Goal: Task Accomplishment & Management: Use online tool/utility

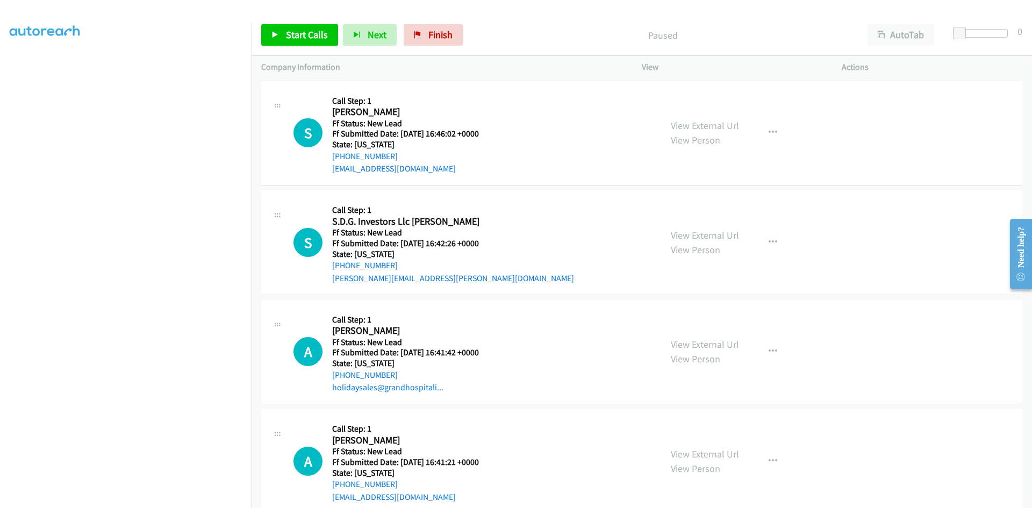
scroll to position [95, 0]
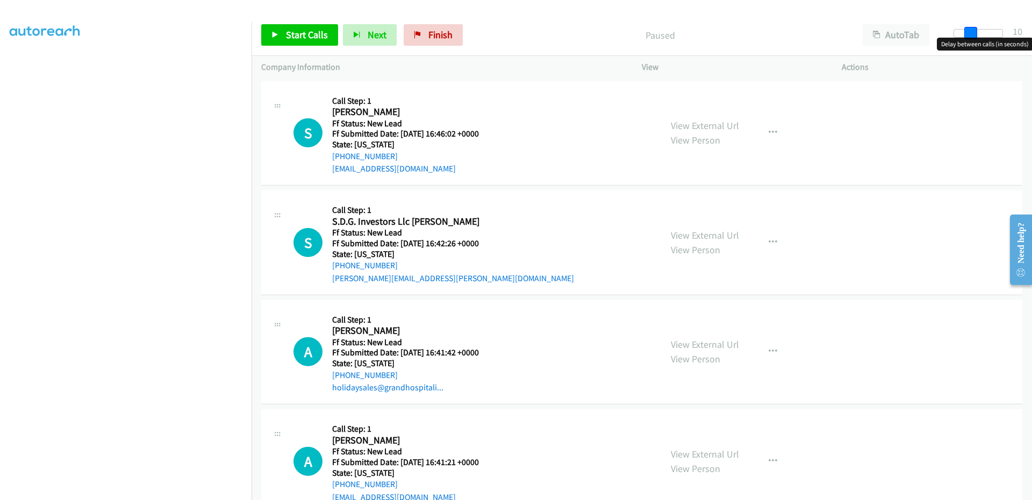
drag, startPoint x: 962, startPoint y: 31, endPoint x: 973, endPoint y: 33, distance: 11.4
click at [973, 33] on span at bounding box center [970, 33] width 13 height 13
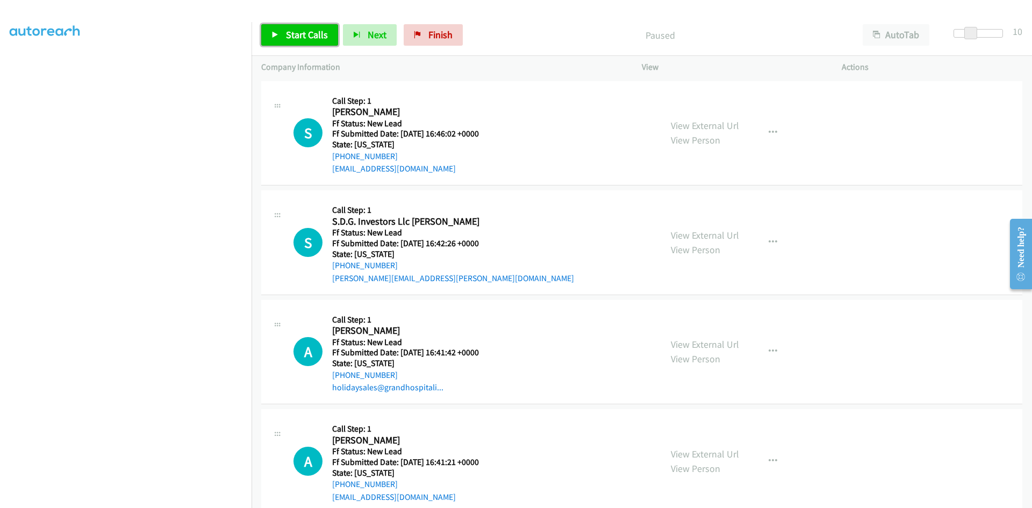
click at [303, 33] on span "Start Calls" at bounding box center [307, 34] width 42 height 12
click at [728, 126] on link "View External Url" at bounding box center [705, 125] width 68 height 12
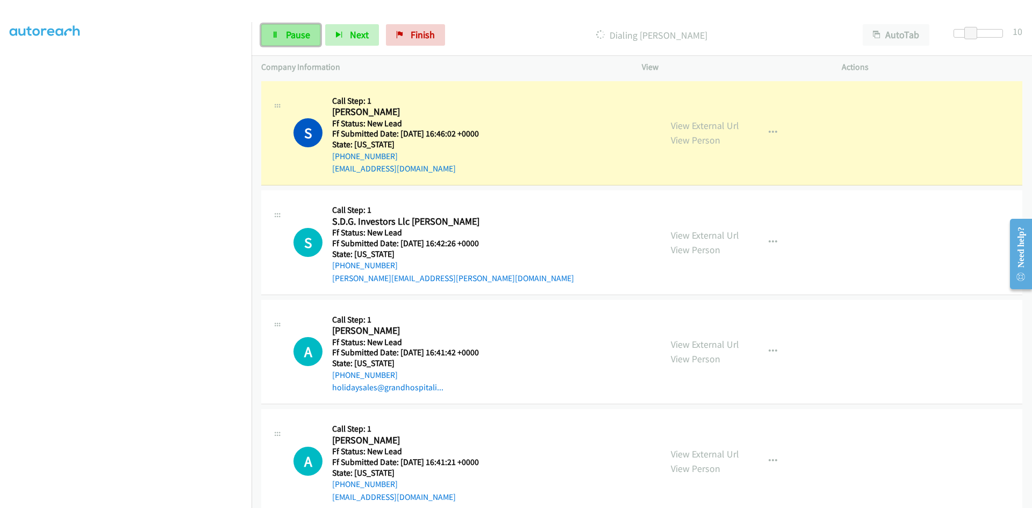
click at [283, 30] on link "Pause" at bounding box center [290, 35] width 59 height 22
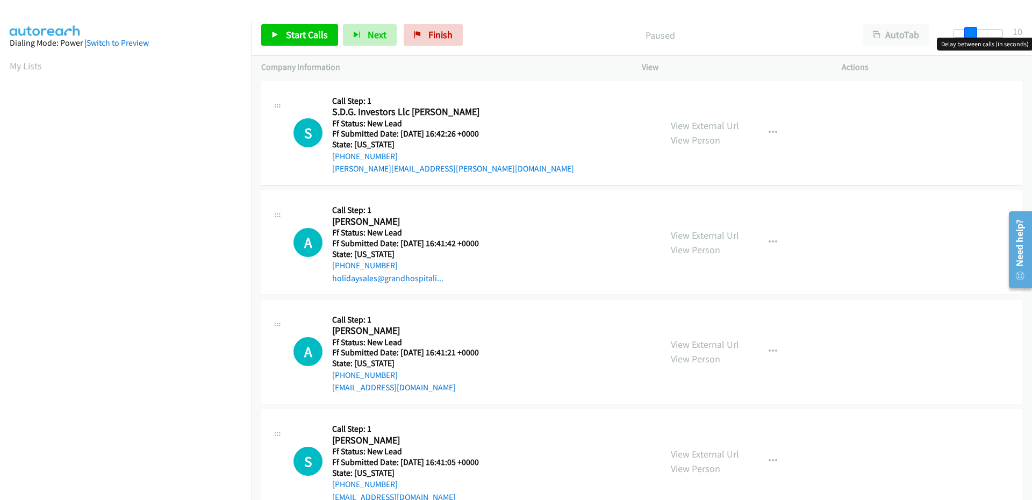
drag, startPoint x: 961, startPoint y: 34, endPoint x: 977, endPoint y: 33, distance: 16.7
click at [977, 33] on div at bounding box center [978, 33] width 49 height 9
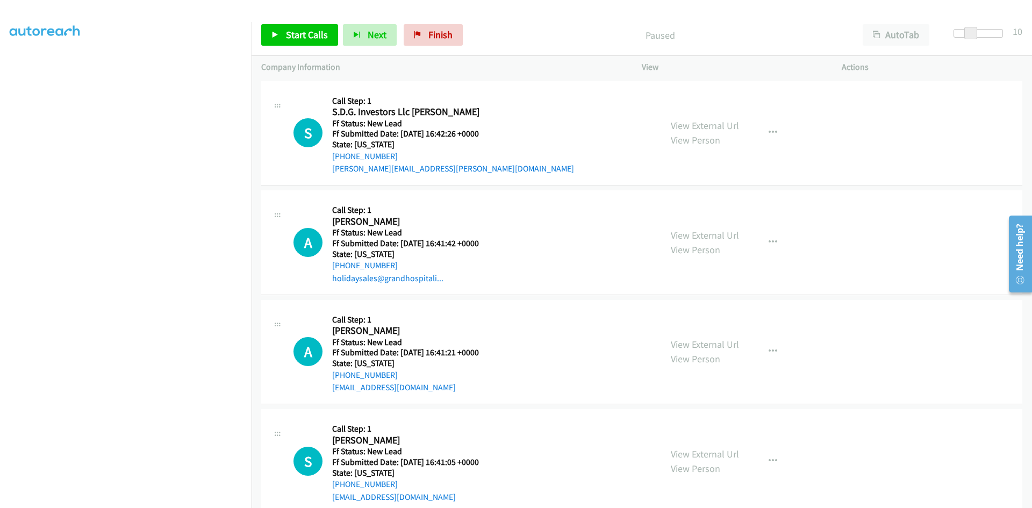
scroll to position [95, 0]
click at [295, 32] on span "Start Calls" at bounding box center [307, 34] width 42 height 12
click at [722, 124] on link "View External Url" at bounding box center [705, 125] width 68 height 12
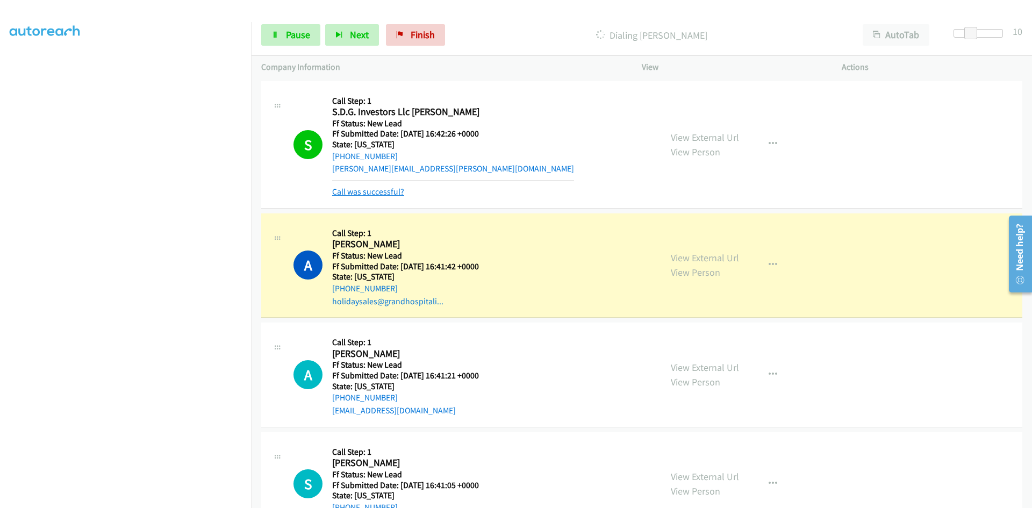
click at [368, 189] on link "Call was successful?" at bounding box center [368, 192] width 72 height 10
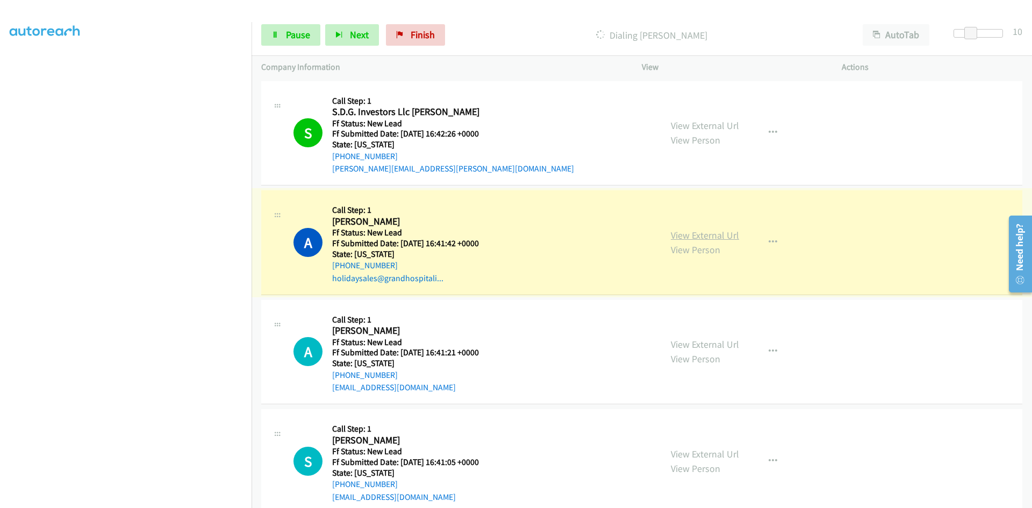
click at [708, 234] on link "View External Url" at bounding box center [705, 235] width 68 height 12
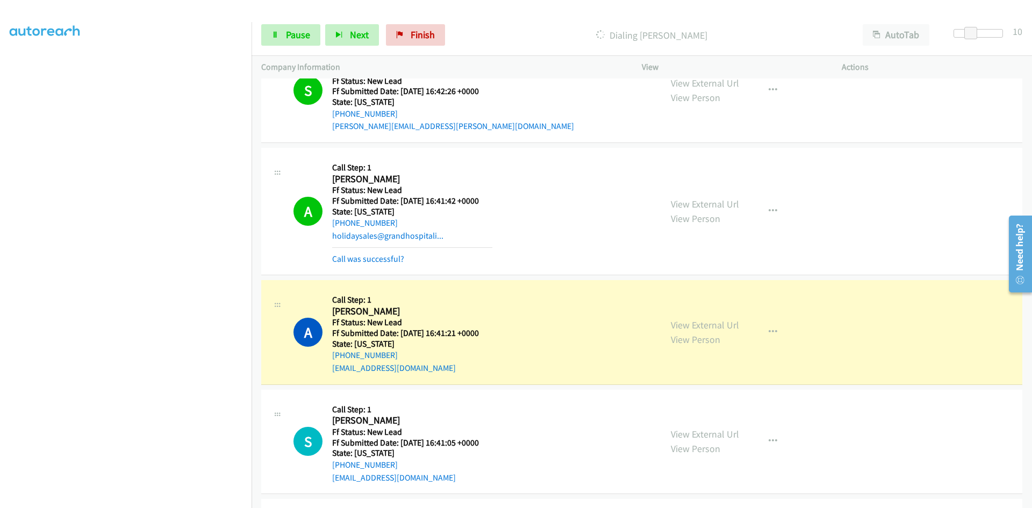
scroll to position [108, 0]
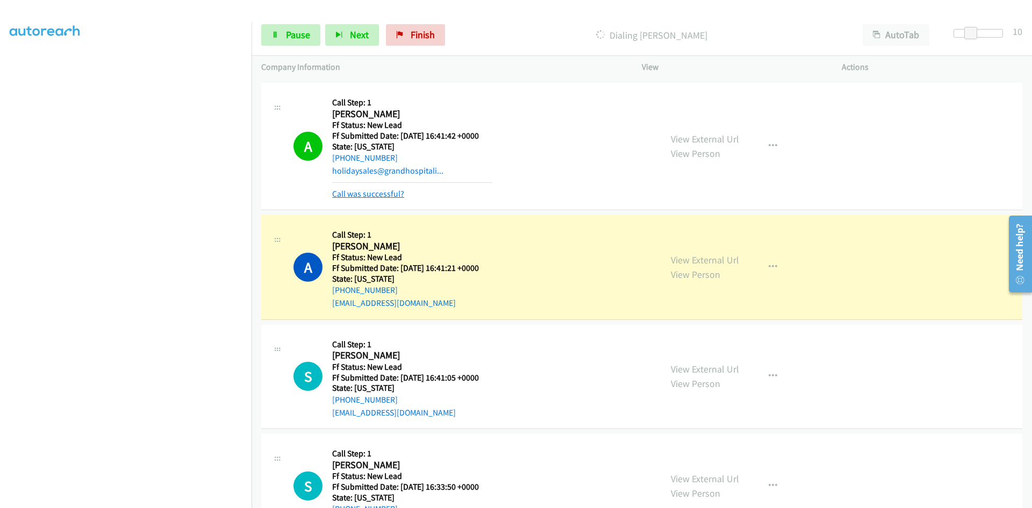
click at [397, 194] on link "Call was successful?" at bounding box center [368, 194] width 72 height 10
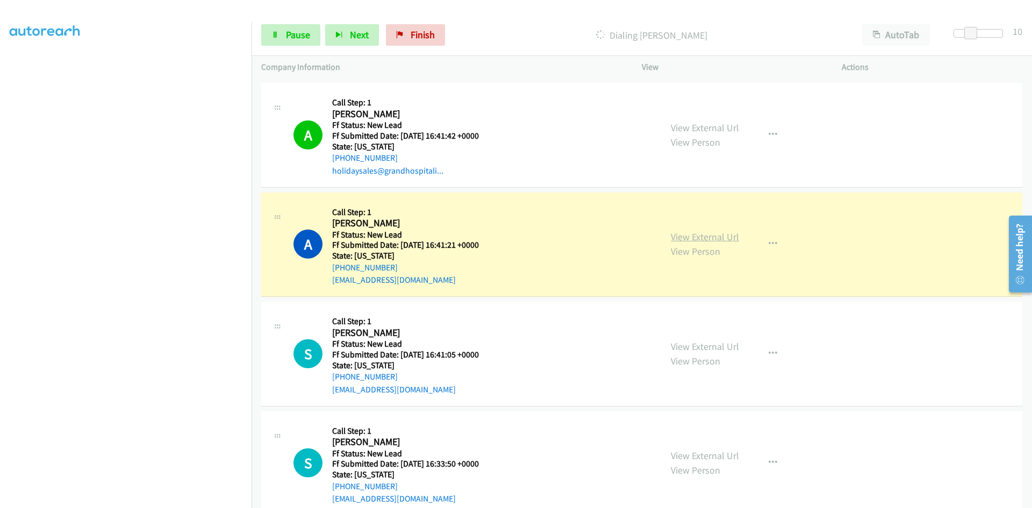
click at [685, 234] on link "View External Url" at bounding box center [705, 237] width 68 height 12
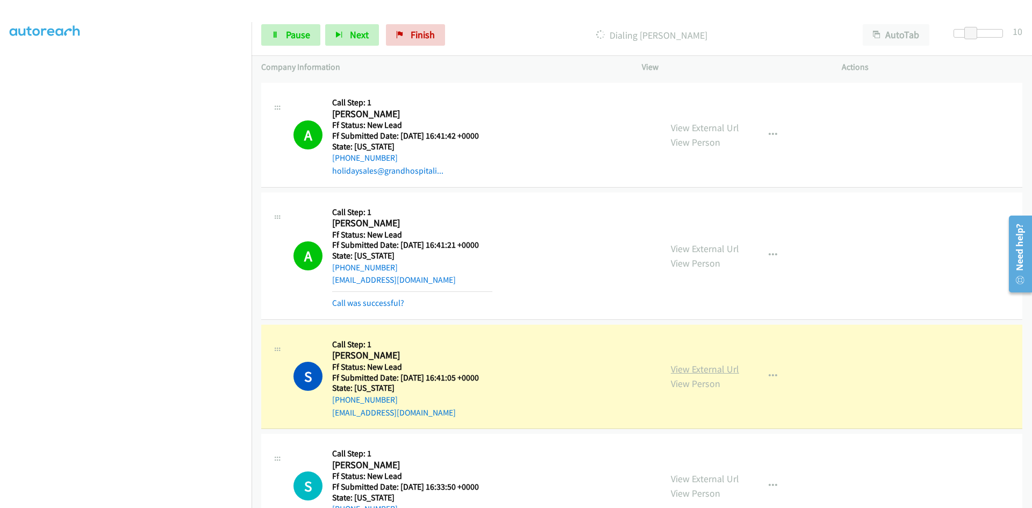
click at [685, 368] on link "View External Url" at bounding box center [705, 369] width 68 height 12
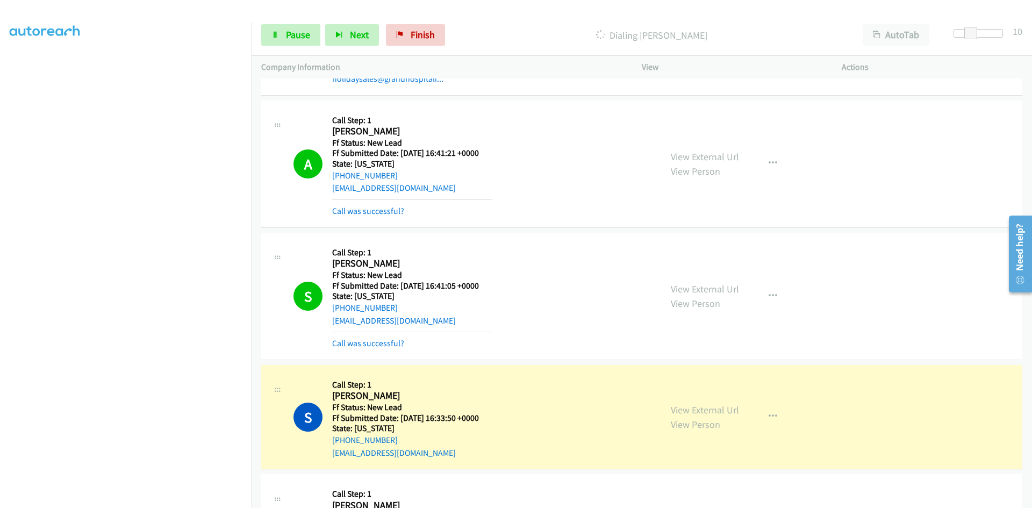
scroll to position [323, 0]
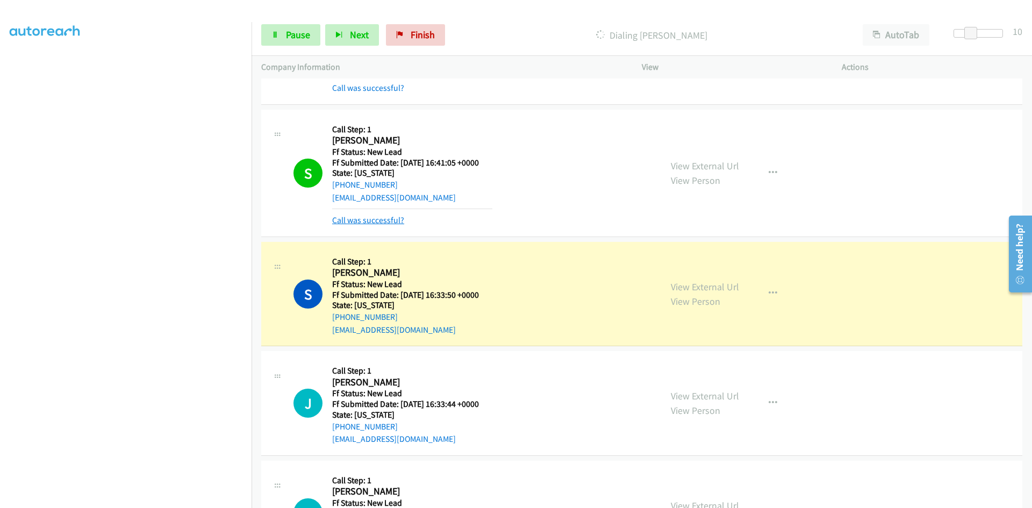
click at [395, 220] on link "Call was successful?" at bounding box center [368, 220] width 72 height 10
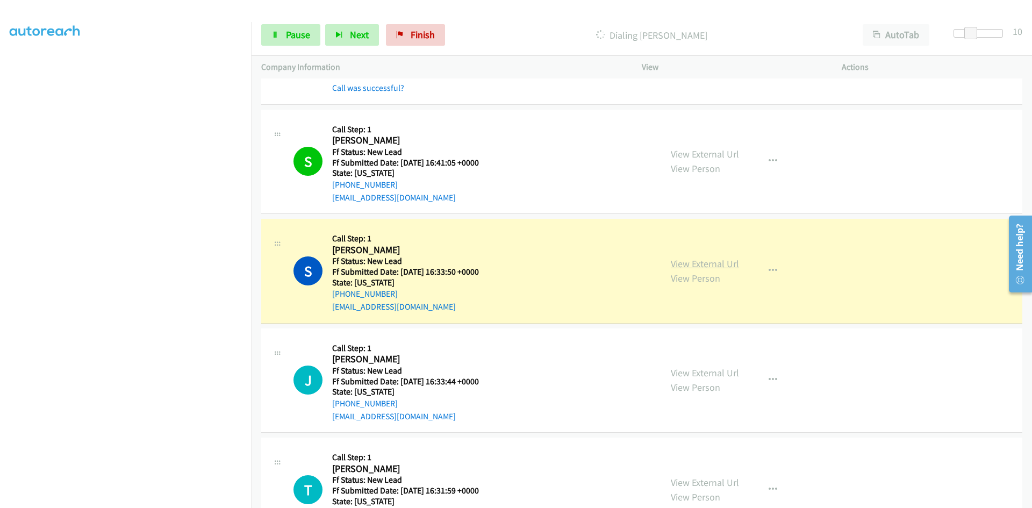
click at [696, 259] on link "View External Url" at bounding box center [705, 263] width 68 height 12
drag, startPoint x: 972, startPoint y: 35, endPoint x: 979, endPoint y: 35, distance: 7.5
click at [979, 35] on span at bounding box center [980, 33] width 13 height 13
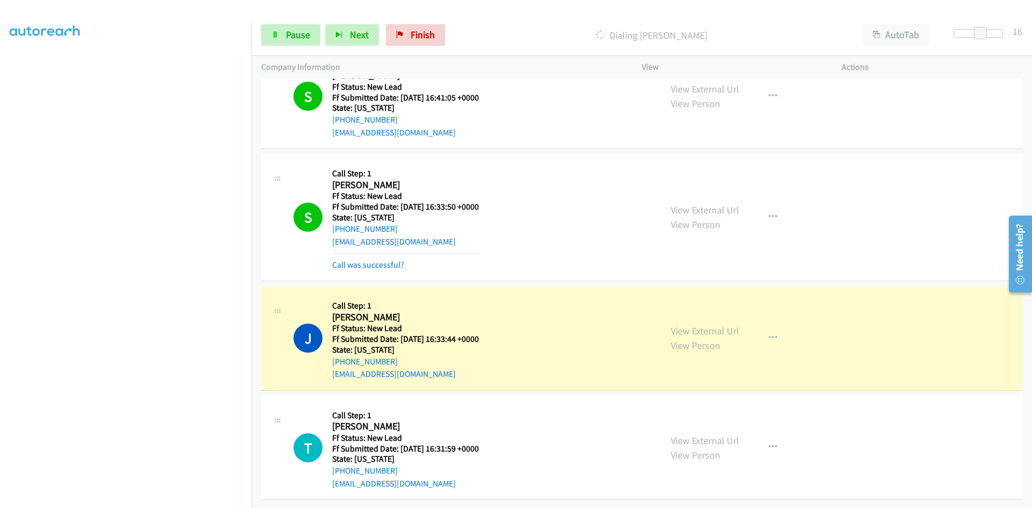
scroll to position [396, 0]
click at [712, 325] on link "View External Url" at bounding box center [705, 331] width 68 height 12
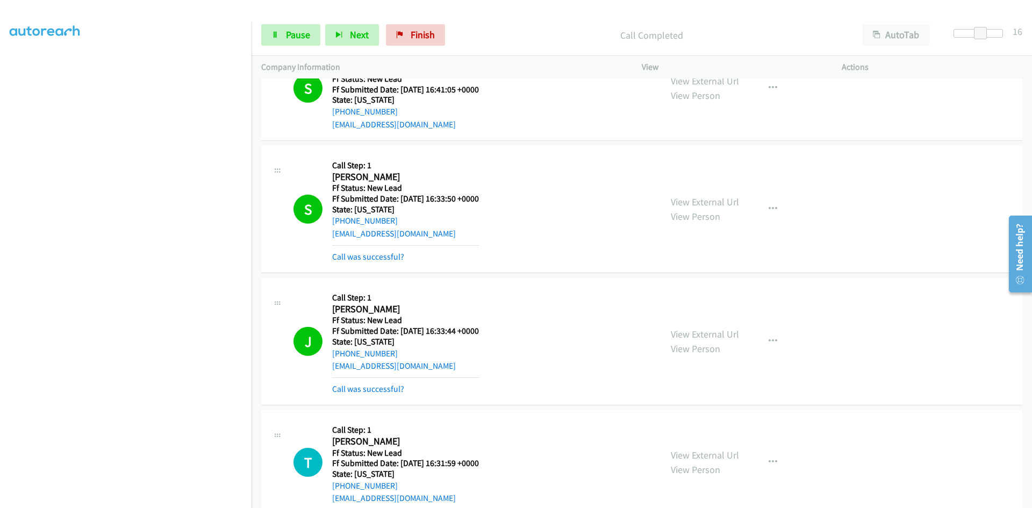
scroll to position [418, 0]
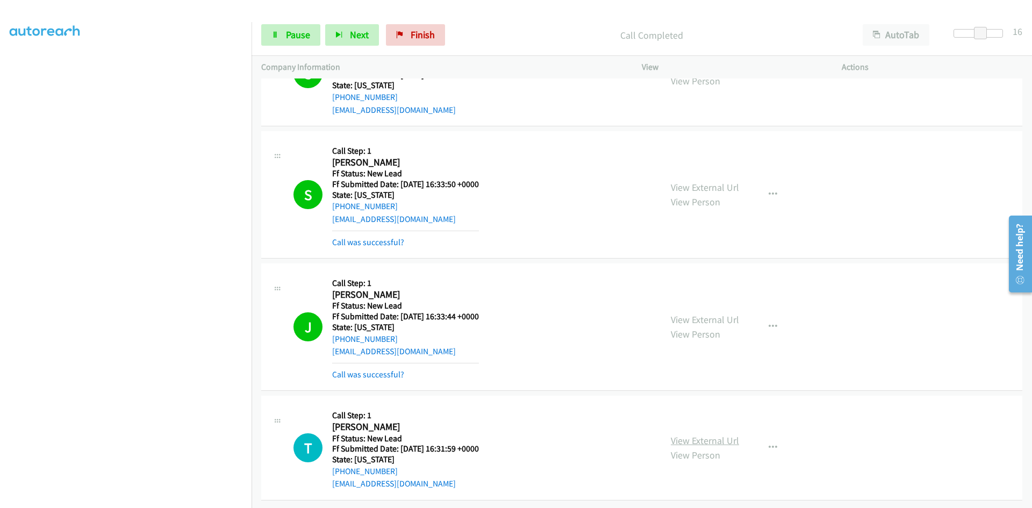
click at [727, 436] on link "View External Url" at bounding box center [705, 440] width 68 height 12
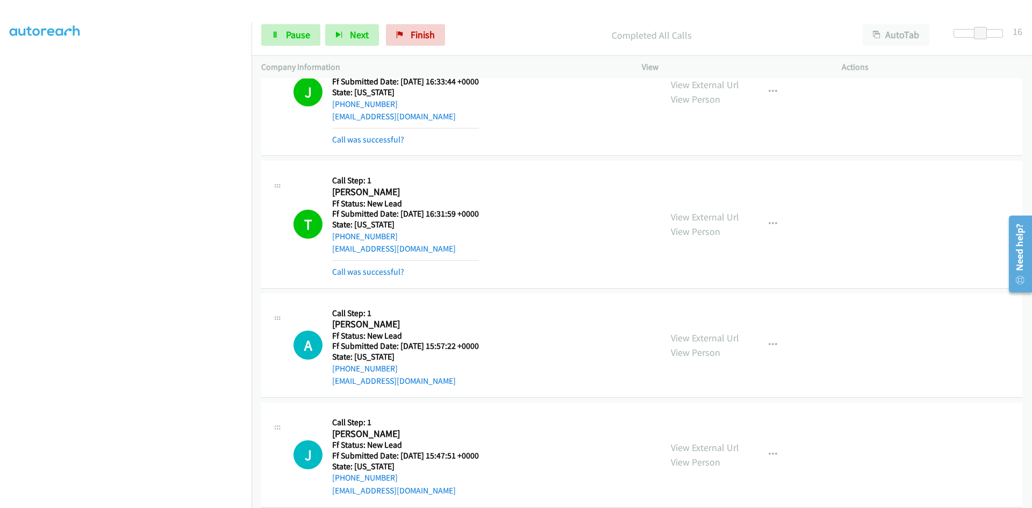
scroll to position [770, 0]
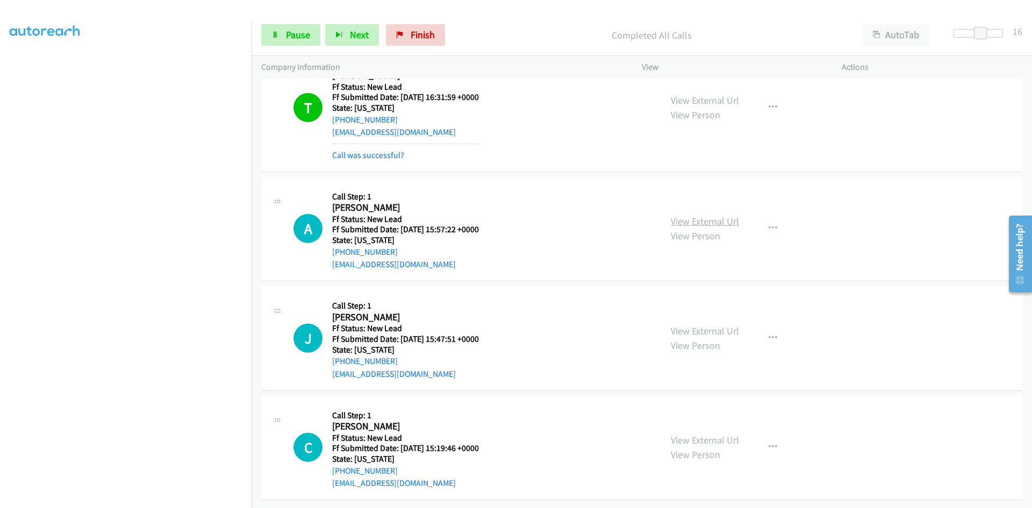
click at [719, 215] on link "View External Url" at bounding box center [705, 221] width 68 height 12
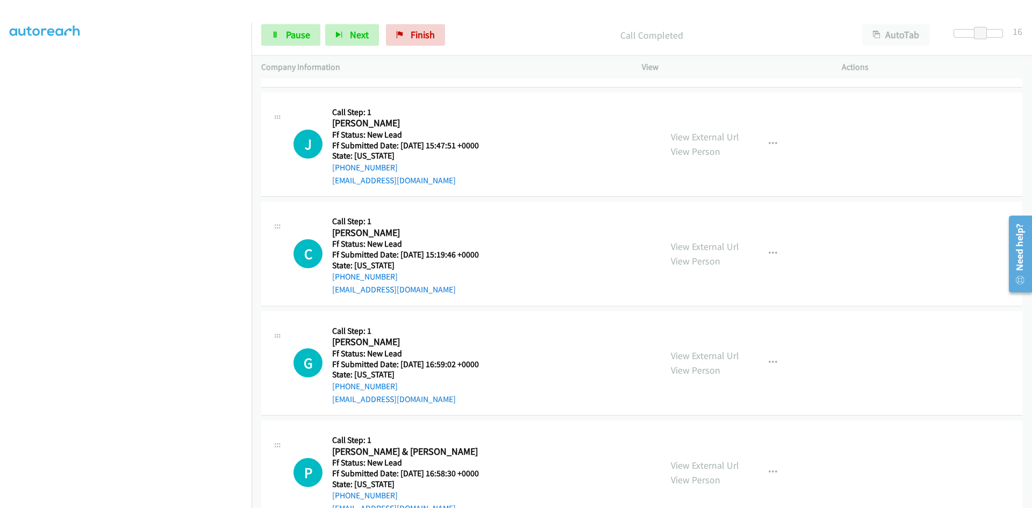
scroll to position [985, 0]
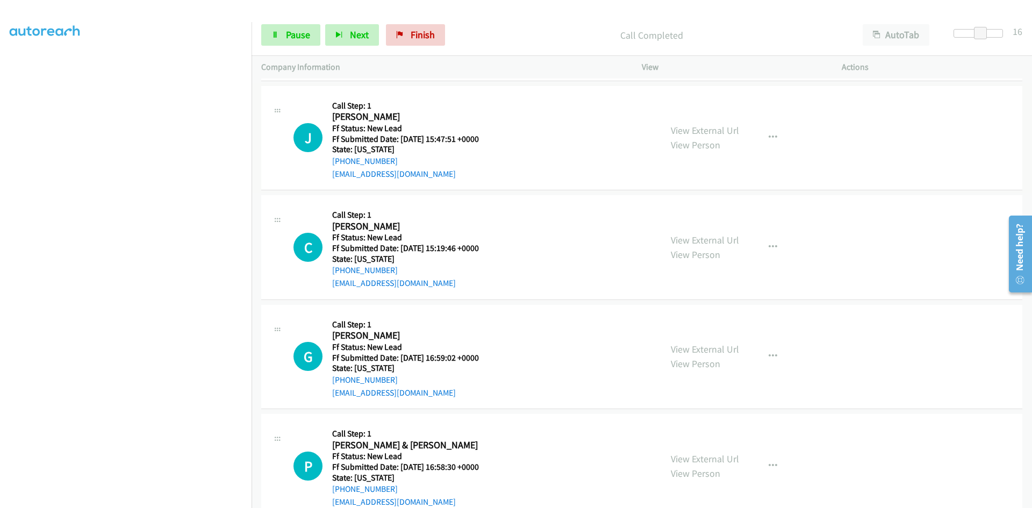
click at [710, 129] on link "View External Url" at bounding box center [705, 130] width 68 height 12
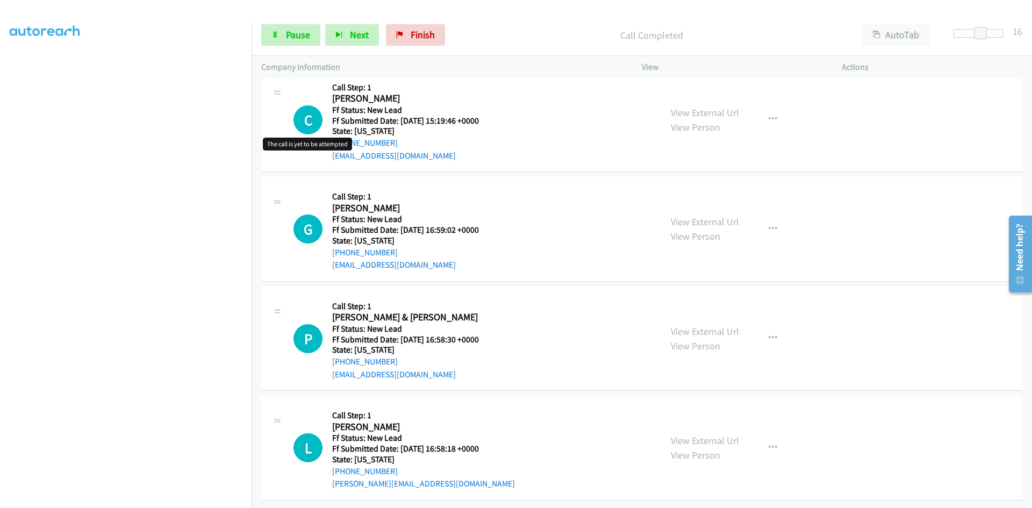
scroll to position [1143, 0]
click at [692, 106] on link "View External Url" at bounding box center [705, 112] width 68 height 12
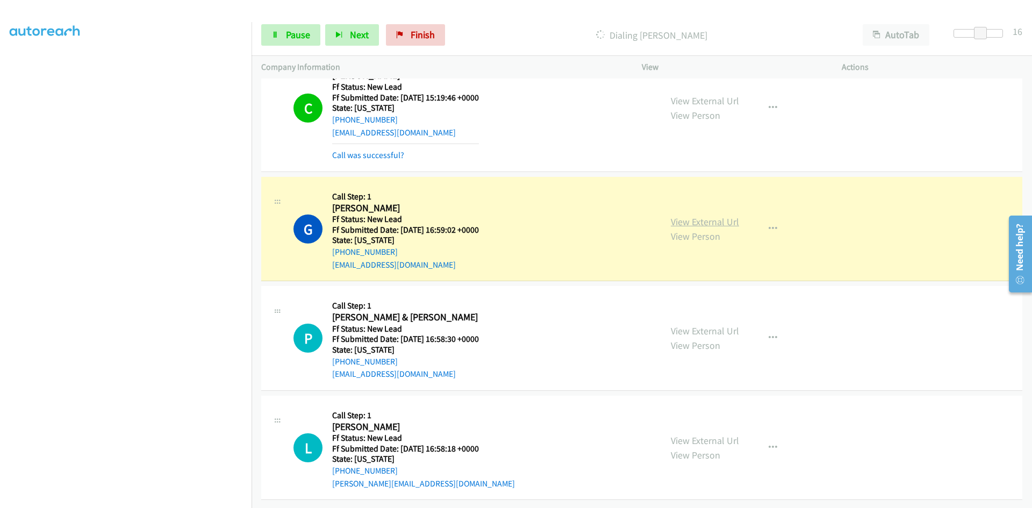
scroll to position [1167, 0]
click at [370, 150] on link "Call was successful?" at bounding box center [368, 155] width 72 height 10
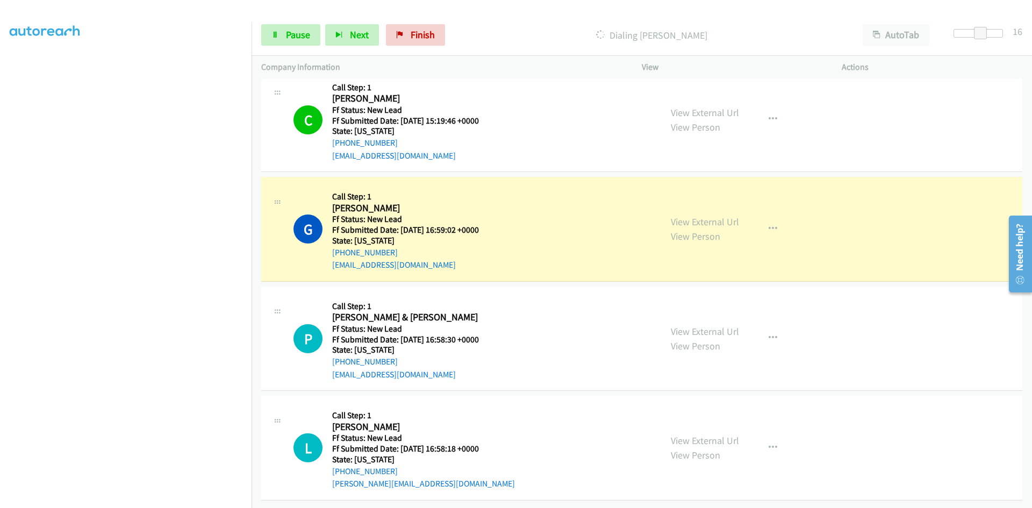
scroll to position [1143, 0]
click at [718, 216] on link "View External Url" at bounding box center [705, 222] width 68 height 12
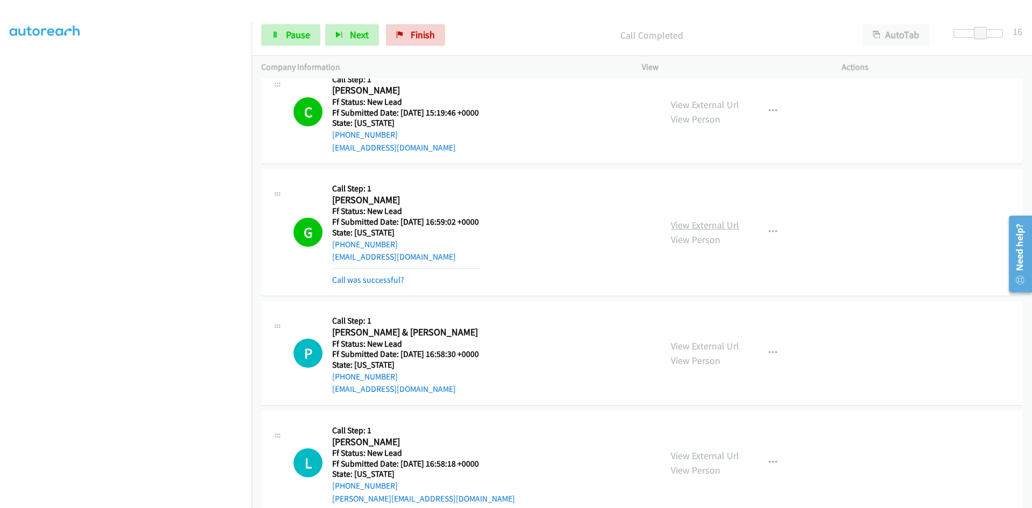
scroll to position [1155, 0]
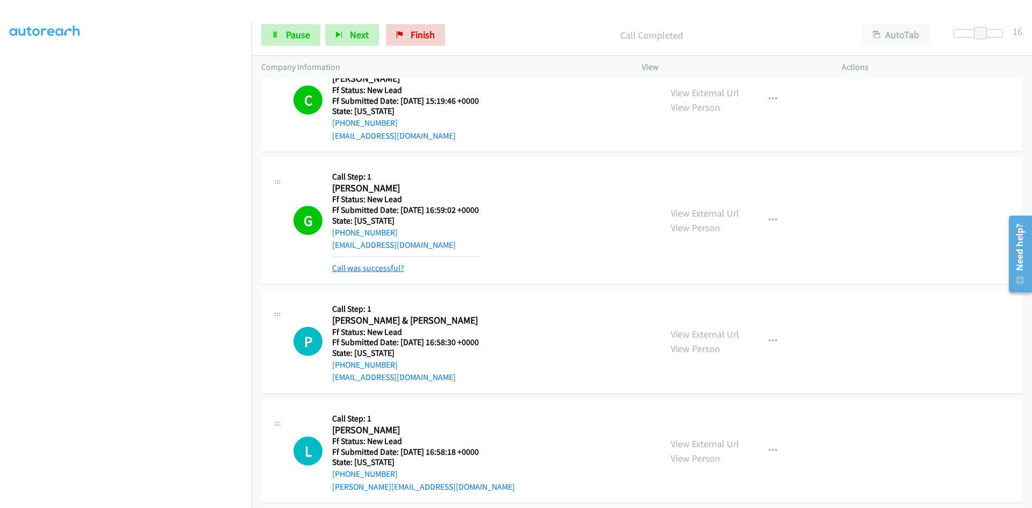
click at [383, 269] on link "Call was successful?" at bounding box center [368, 268] width 72 height 10
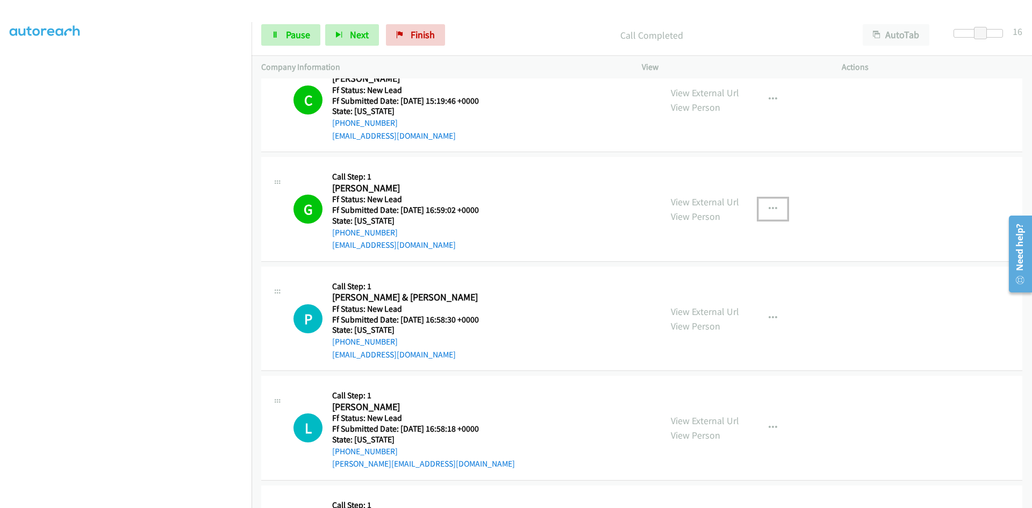
click at [769, 209] on icon "button" at bounding box center [773, 209] width 9 height 9
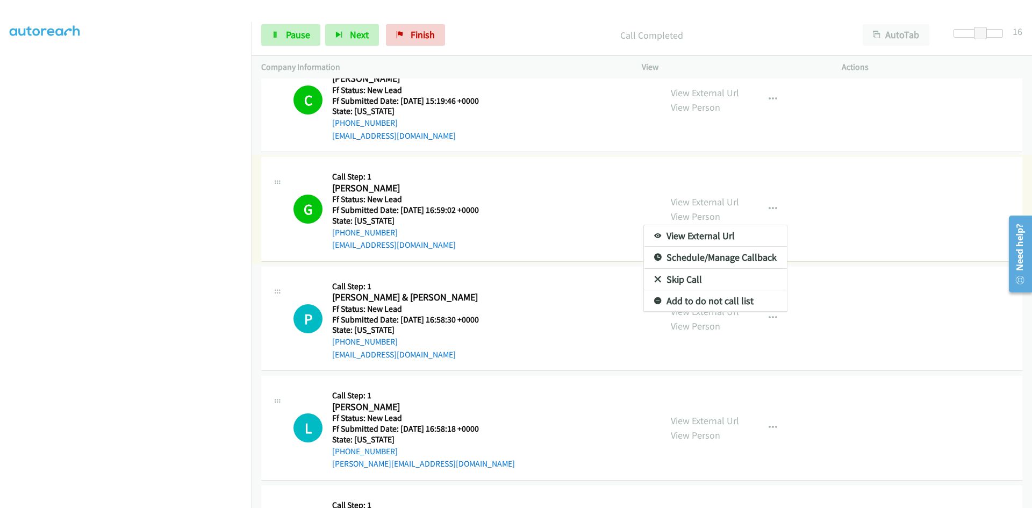
click at [699, 304] on link "Add to do not call list" at bounding box center [715, 301] width 143 height 22
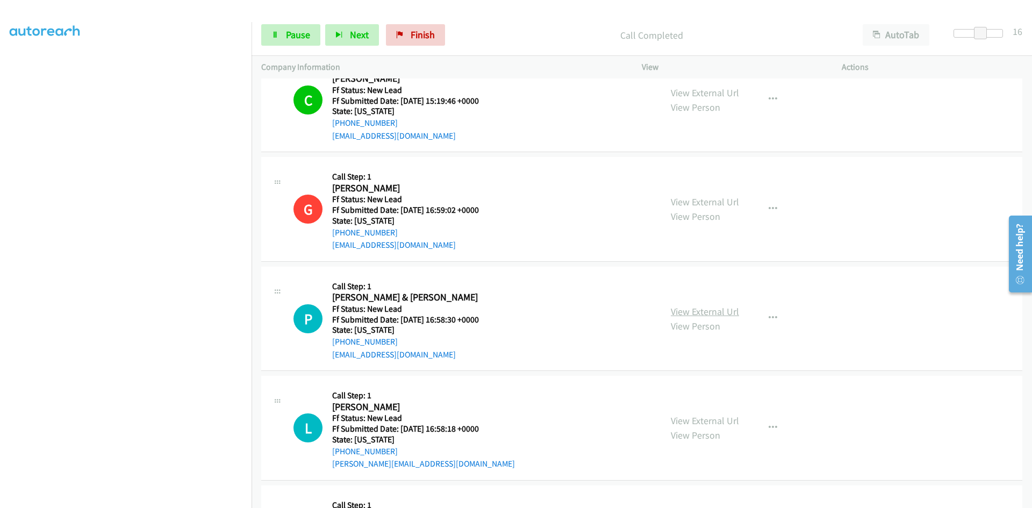
click at [703, 309] on link "View External Url" at bounding box center [705, 311] width 68 height 12
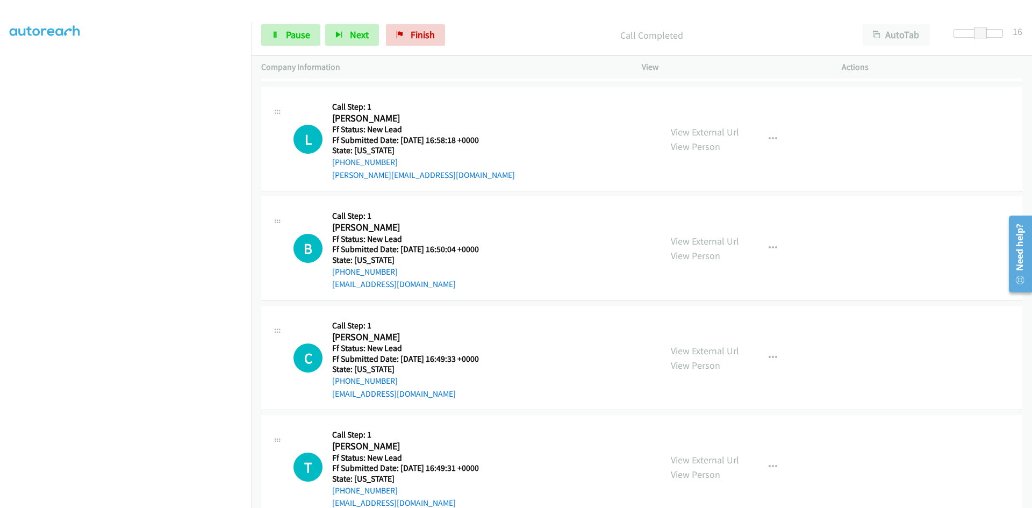
scroll to position [1494, 0]
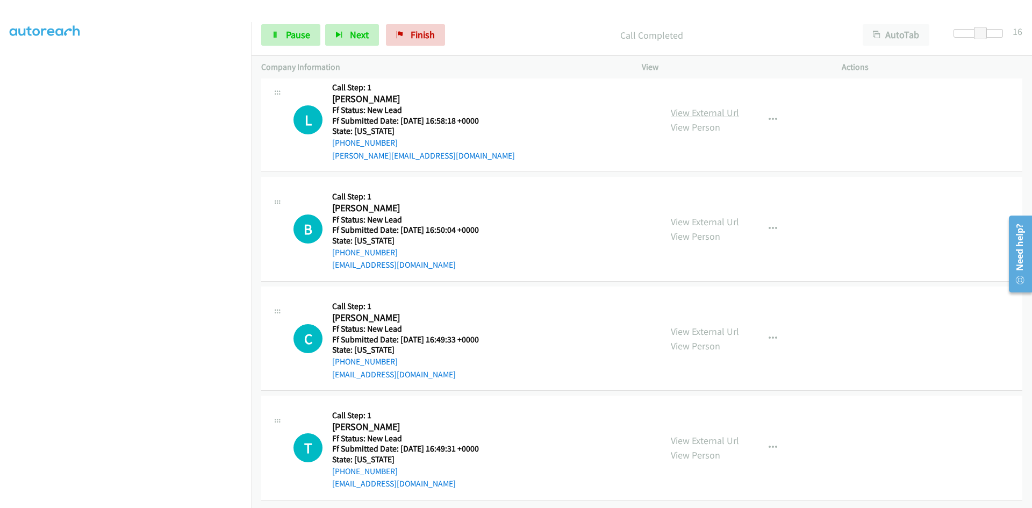
click at [709, 106] on link "View External Url" at bounding box center [705, 112] width 68 height 12
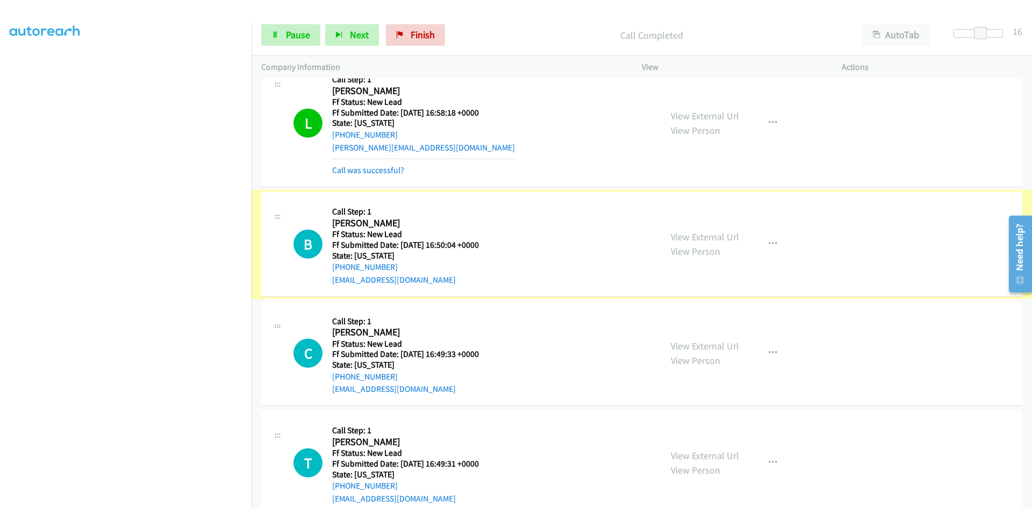
click at [682, 237] on link "View External Url" at bounding box center [705, 237] width 68 height 12
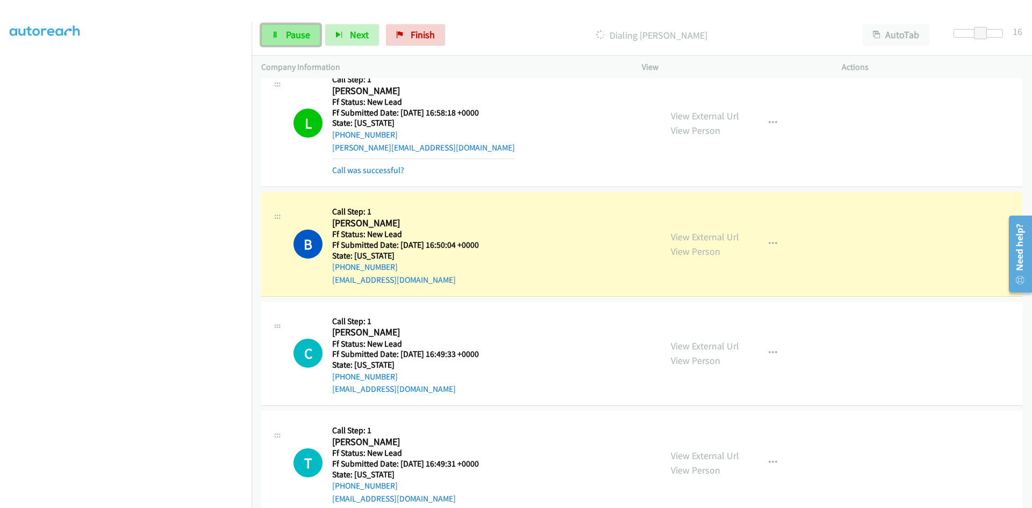
click at [294, 34] on span "Pause" at bounding box center [298, 34] width 24 height 12
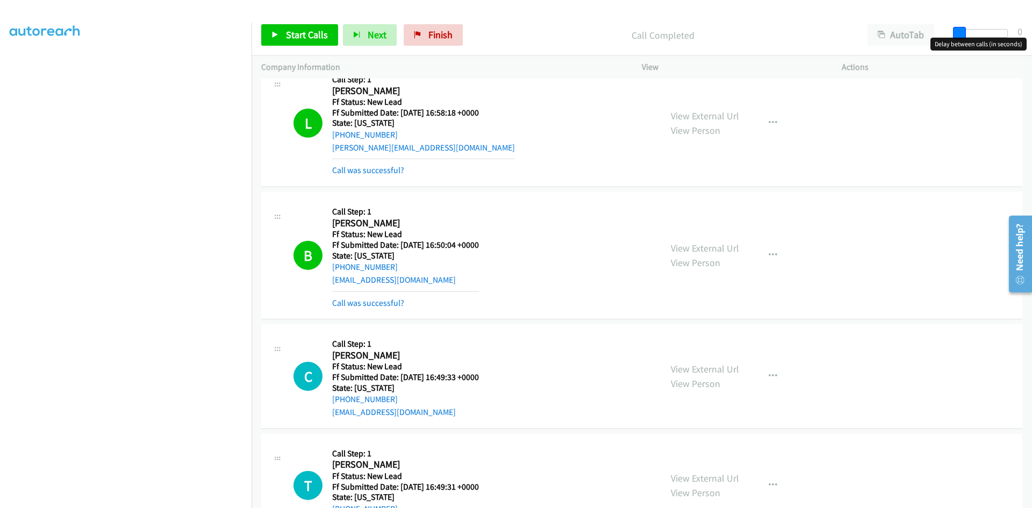
drag, startPoint x: 986, startPoint y: 32, endPoint x: 794, endPoint y: 42, distance: 192.7
click at [794, 42] on div "Start Calls Pause Next Finish Call Completed AutoTab AutoTab 0" at bounding box center [642, 35] width 781 height 41
click at [295, 41] on link "Start Calls" at bounding box center [299, 35] width 77 height 22
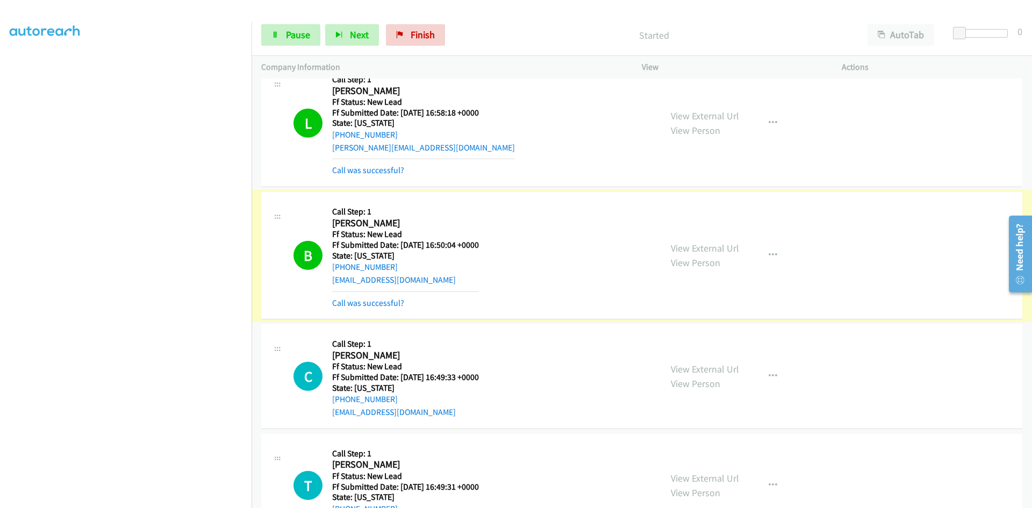
click at [338, 302] on link "Call was successful?" at bounding box center [368, 303] width 72 height 10
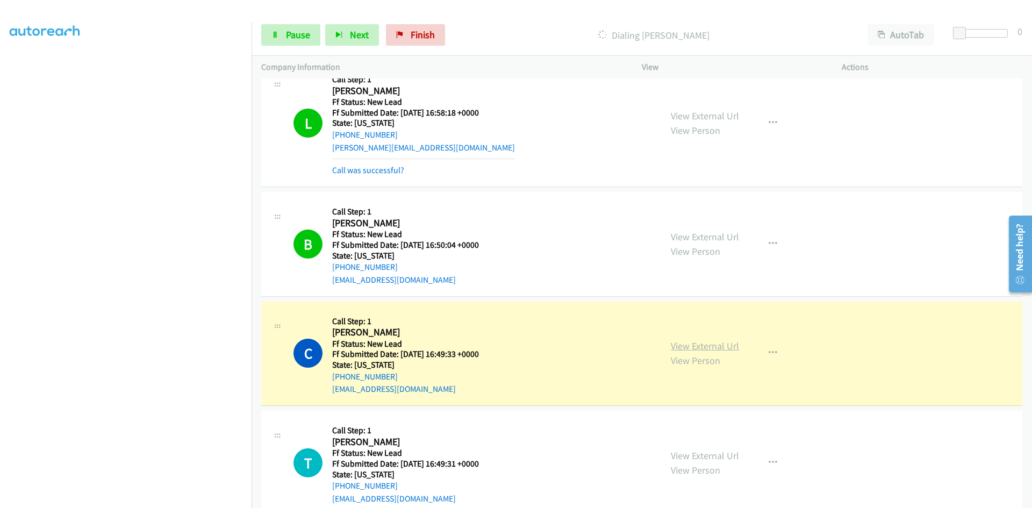
click at [722, 347] on link "View External Url" at bounding box center [705, 346] width 68 height 12
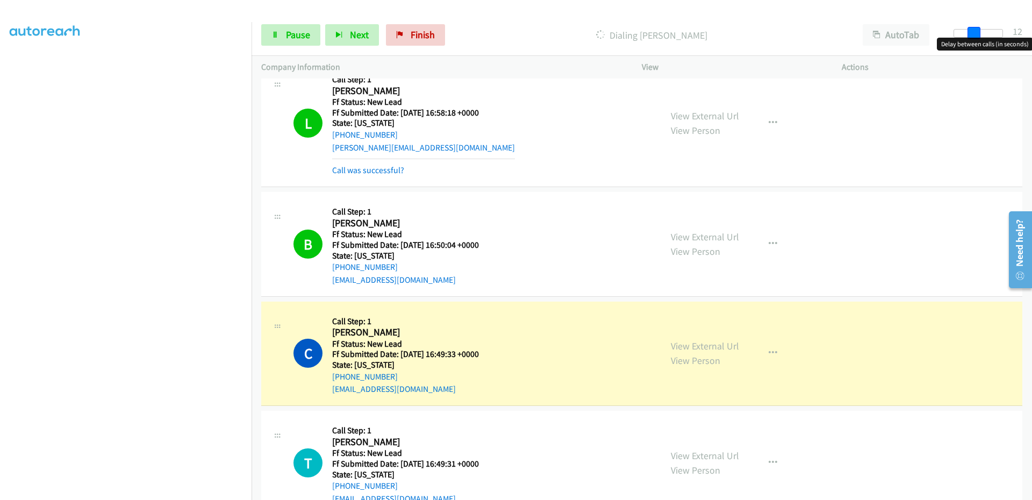
drag, startPoint x: 960, startPoint y: 28, endPoint x: 979, endPoint y: 28, distance: 19.4
click at [979, 28] on span at bounding box center [974, 33] width 13 height 13
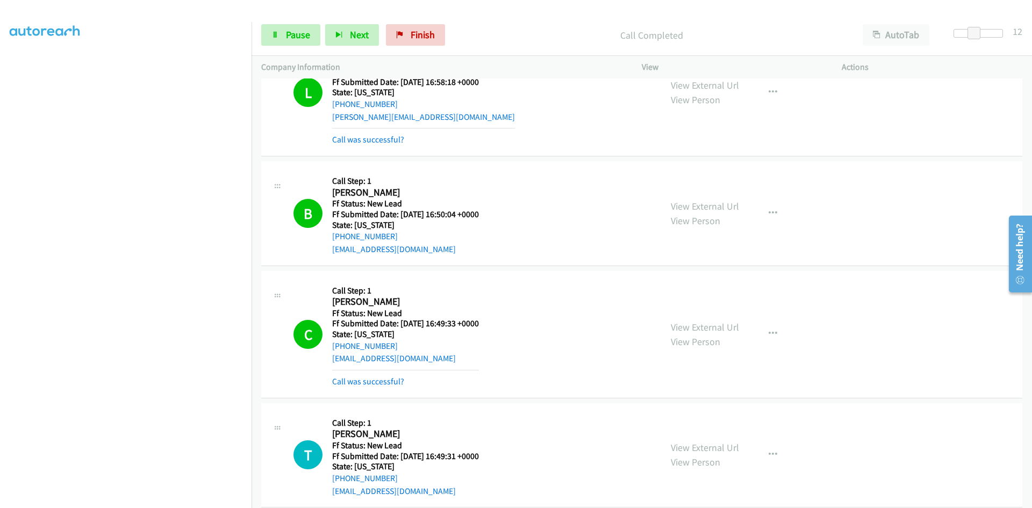
scroll to position [1541, 0]
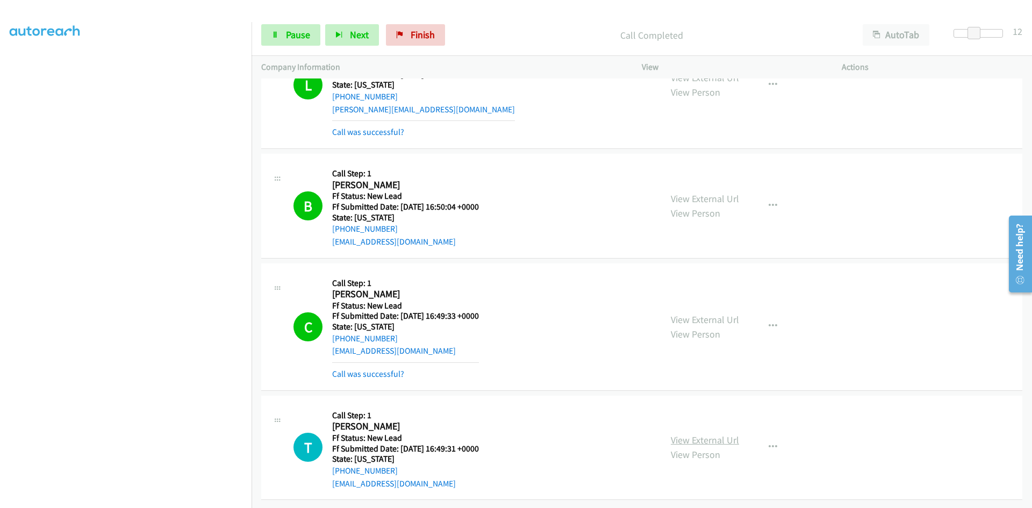
click at [718, 434] on link "View External Url" at bounding box center [705, 440] width 68 height 12
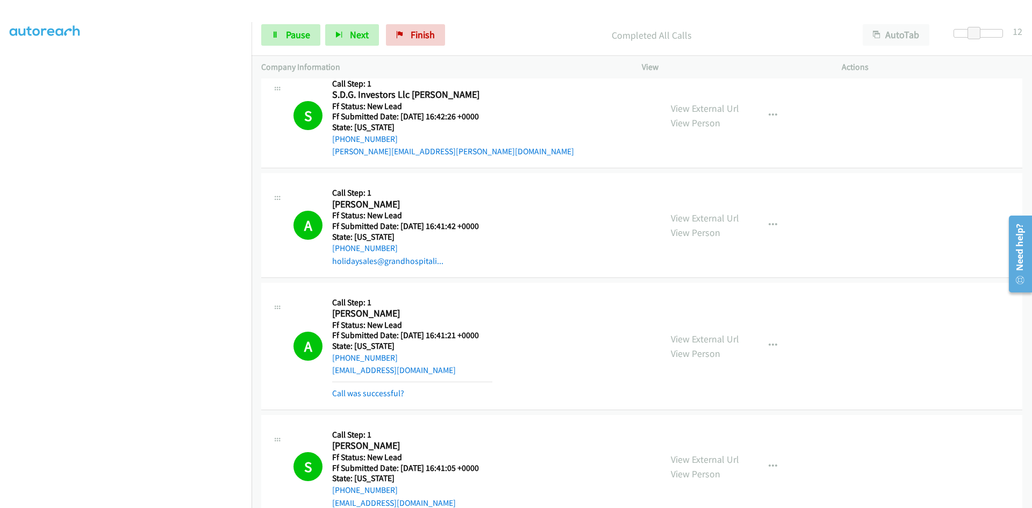
scroll to position [0, 0]
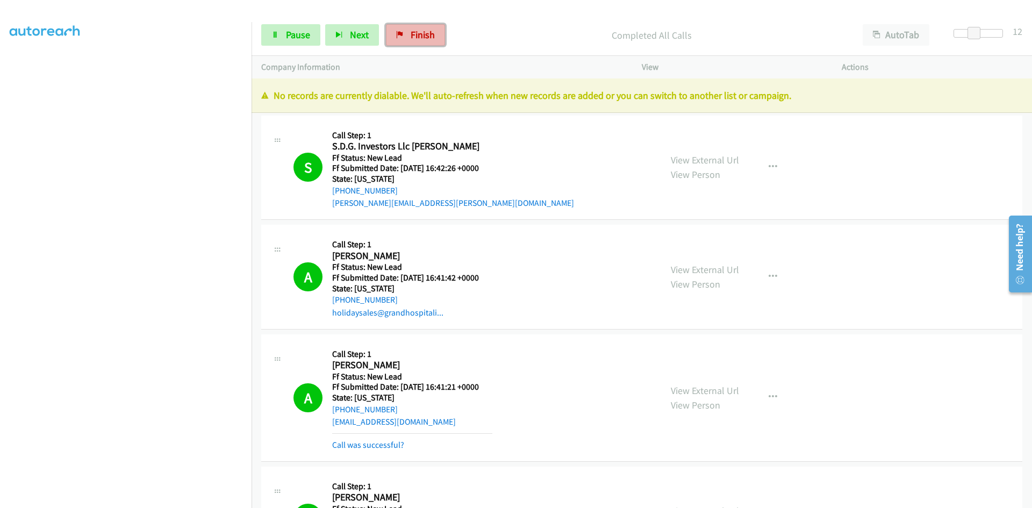
click at [413, 33] on span "Finish" at bounding box center [423, 34] width 24 height 12
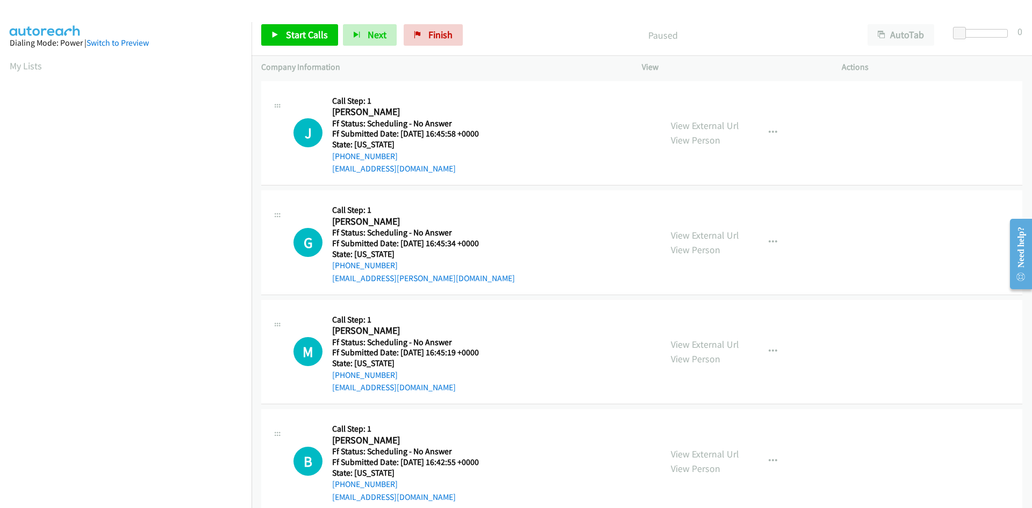
scroll to position [61, 0]
click at [301, 35] on span "Start Calls" at bounding box center [307, 34] width 42 height 12
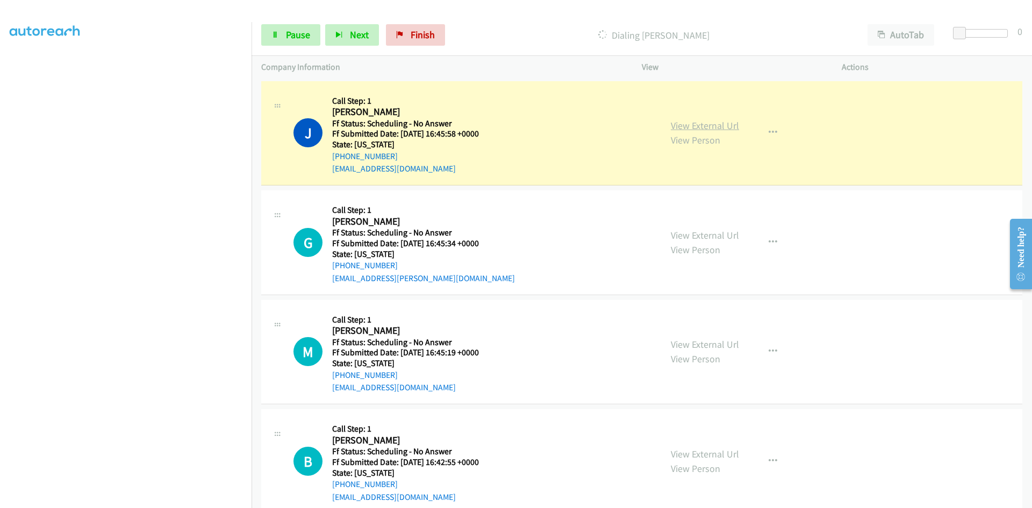
click at [725, 126] on link "View External Url" at bounding box center [705, 125] width 68 height 12
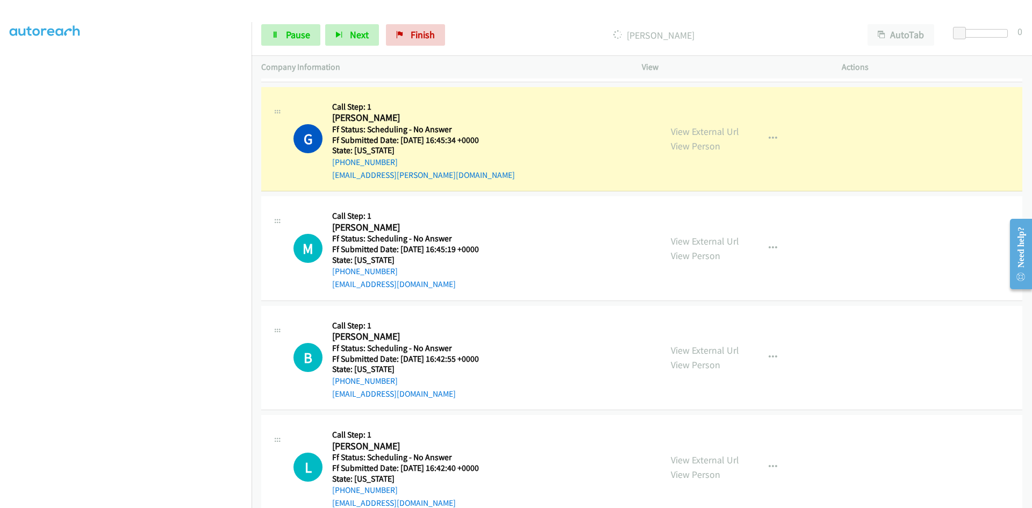
scroll to position [108, 0]
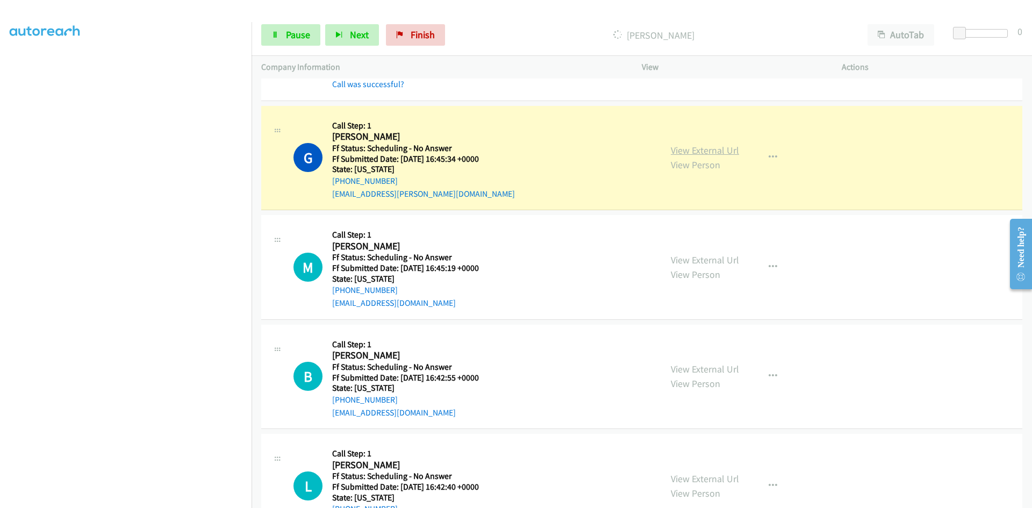
click at [683, 148] on link "View External Url" at bounding box center [705, 150] width 68 height 12
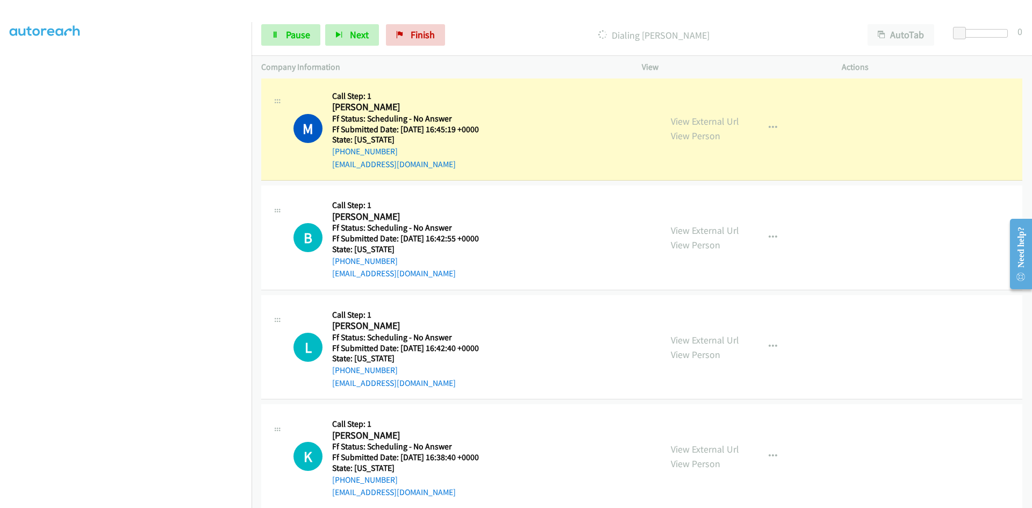
scroll to position [269, 0]
click at [729, 123] on link "View External Url" at bounding box center [705, 122] width 68 height 12
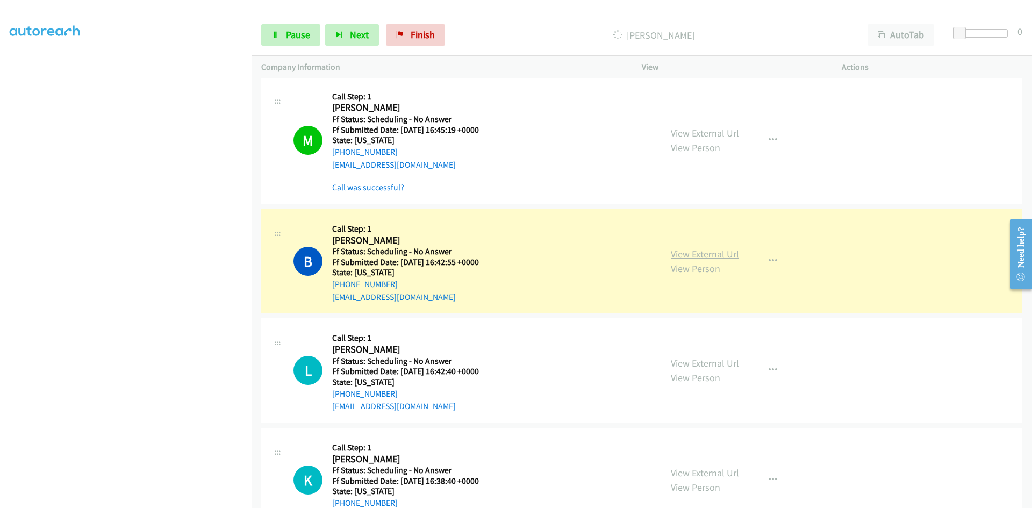
click at [704, 254] on link "View External Url" at bounding box center [705, 254] width 68 height 12
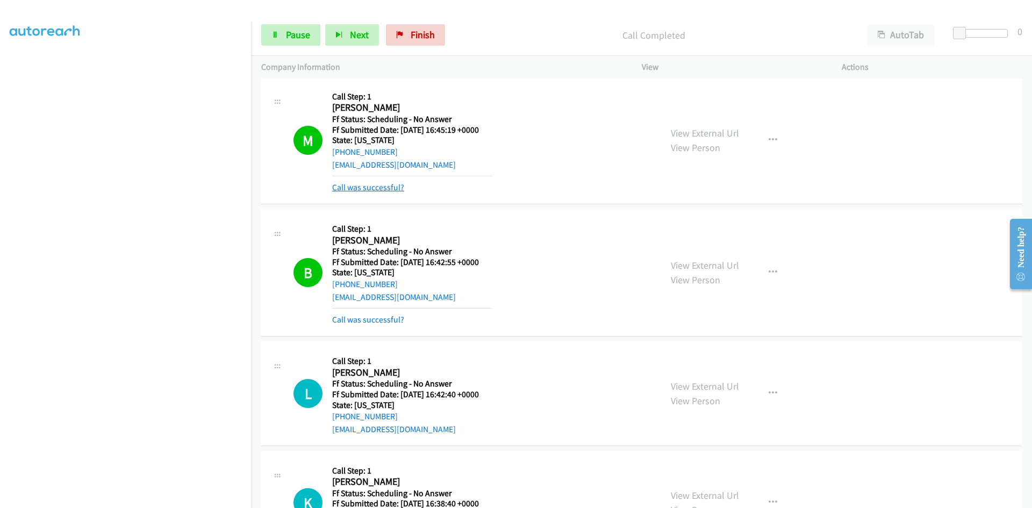
click at [383, 186] on link "Call was successful?" at bounding box center [368, 187] width 72 height 10
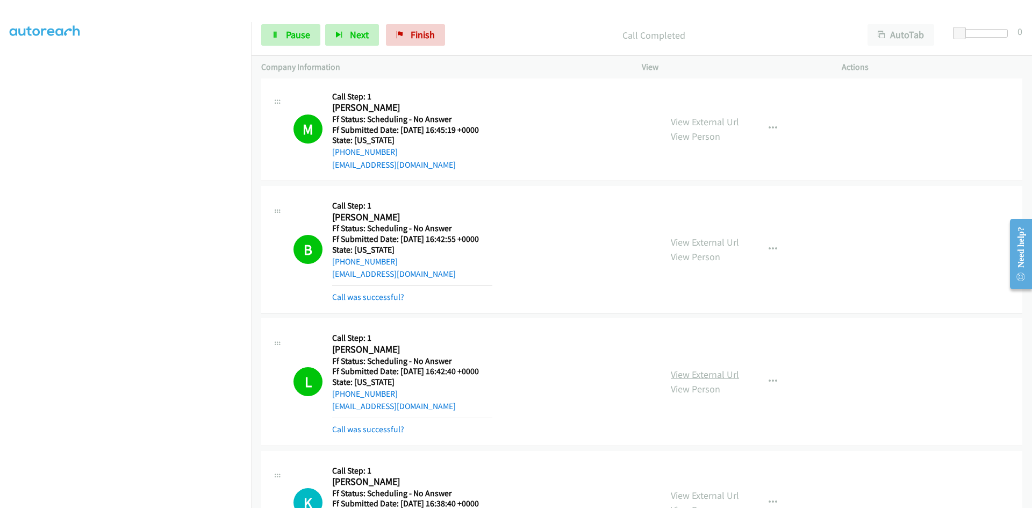
click at [674, 373] on link "View External Url" at bounding box center [705, 374] width 68 height 12
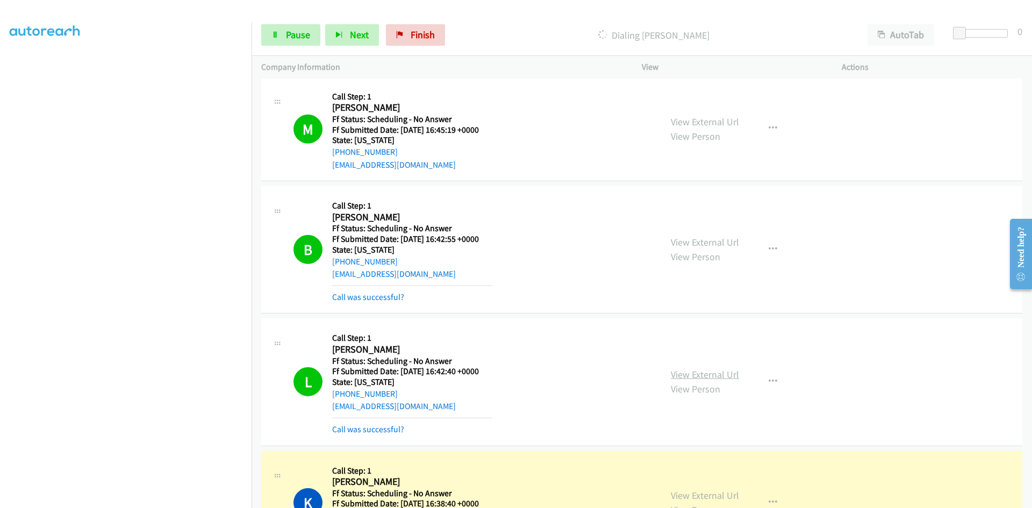
click at [691, 373] on link "View External Url" at bounding box center [705, 374] width 68 height 12
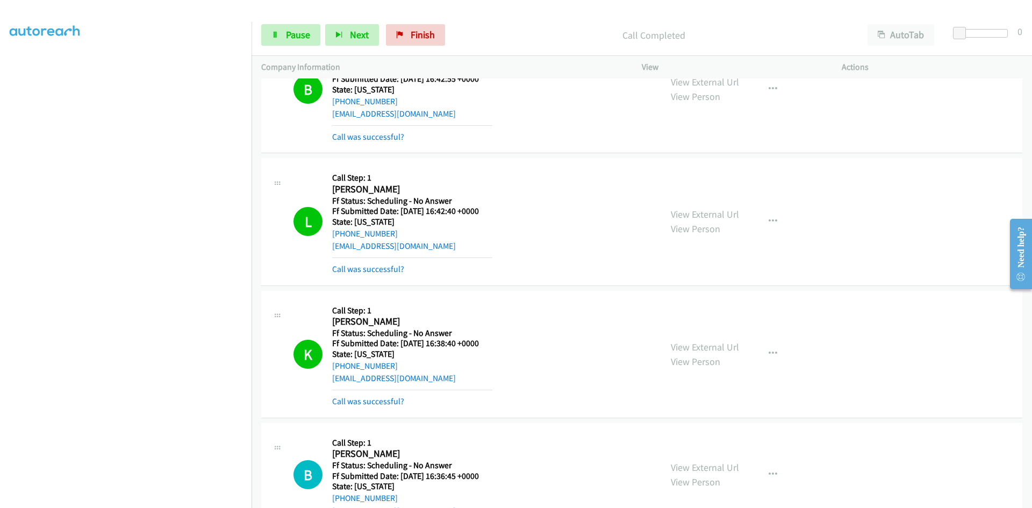
scroll to position [430, 0]
click at [704, 346] on link "View External Url" at bounding box center [705, 346] width 68 height 12
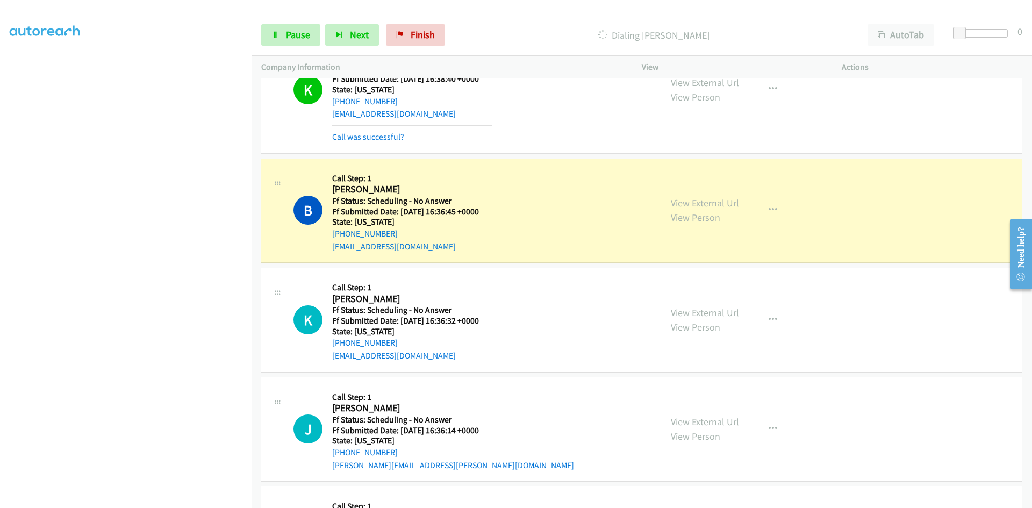
scroll to position [753, 0]
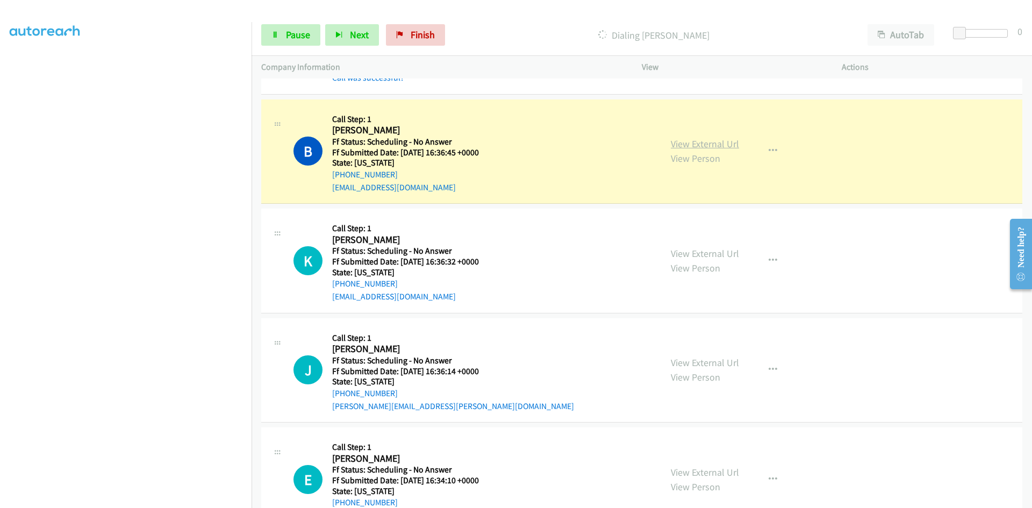
click at [704, 148] on link "View External Url" at bounding box center [705, 144] width 68 height 12
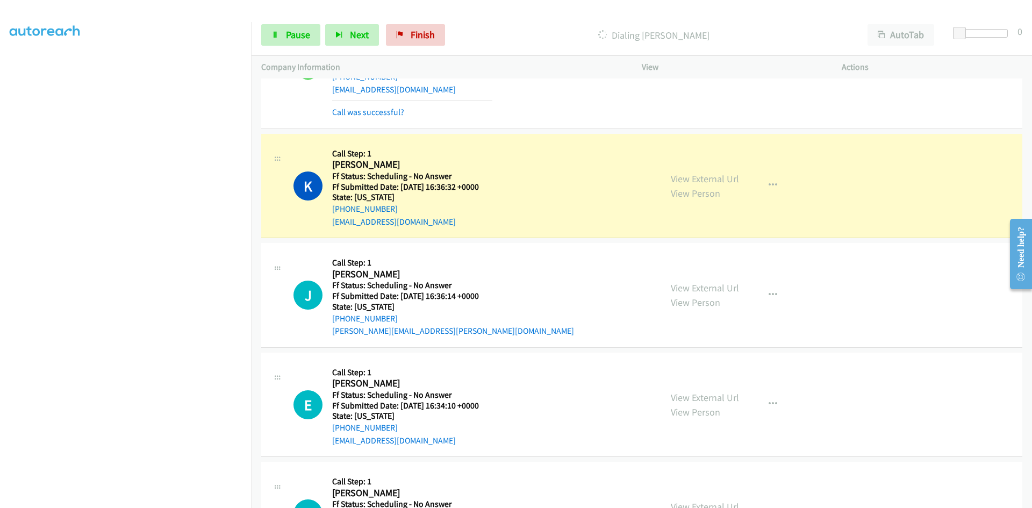
scroll to position [914, 0]
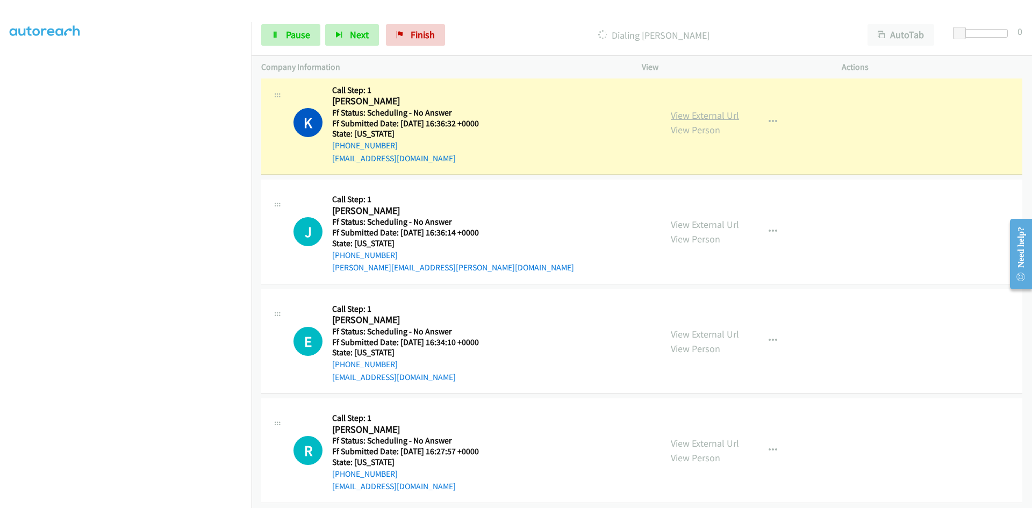
click at [717, 113] on link "View External Url" at bounding box center [705, 115] width 68 height 12
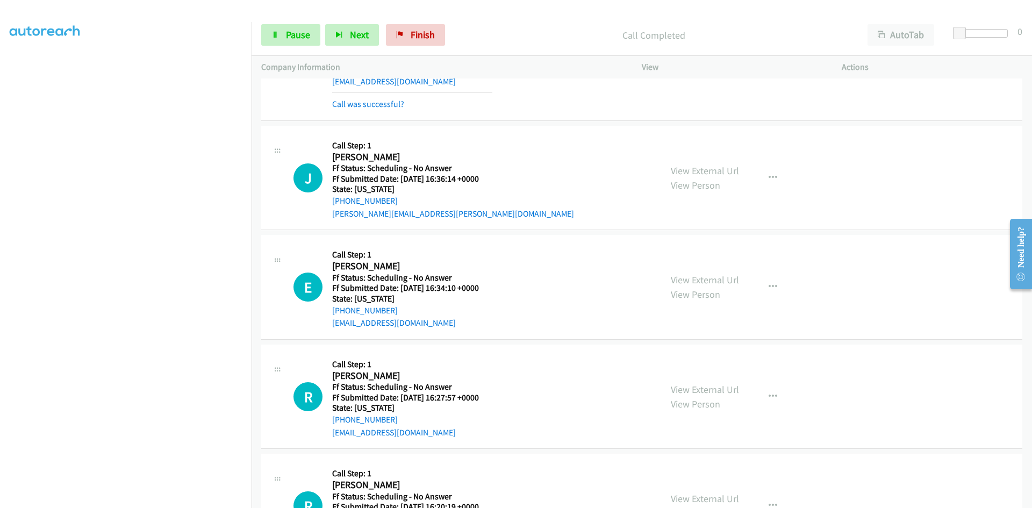
scroll to position [1075, 0]
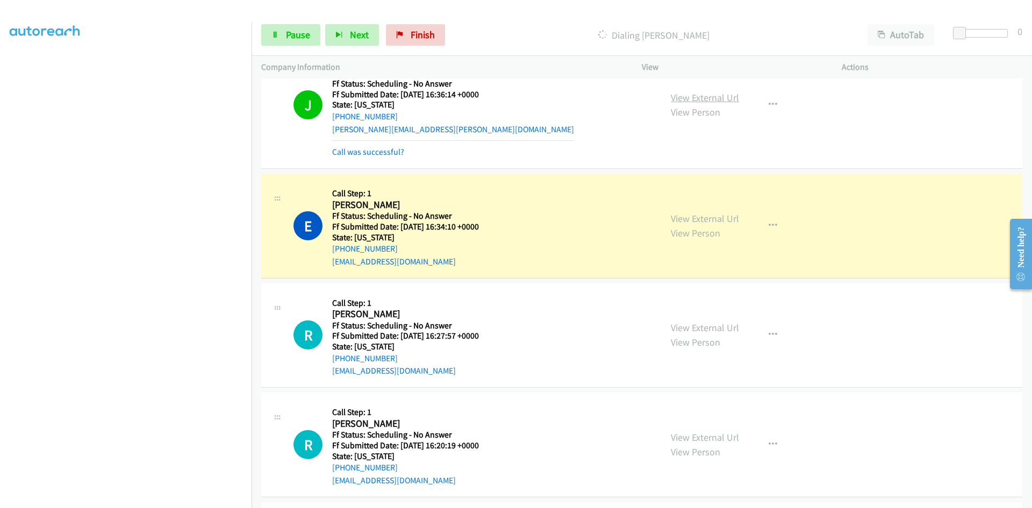
click at [710, 99] on link "View External Url" at bounding box center [705, 97] width 68 height 12
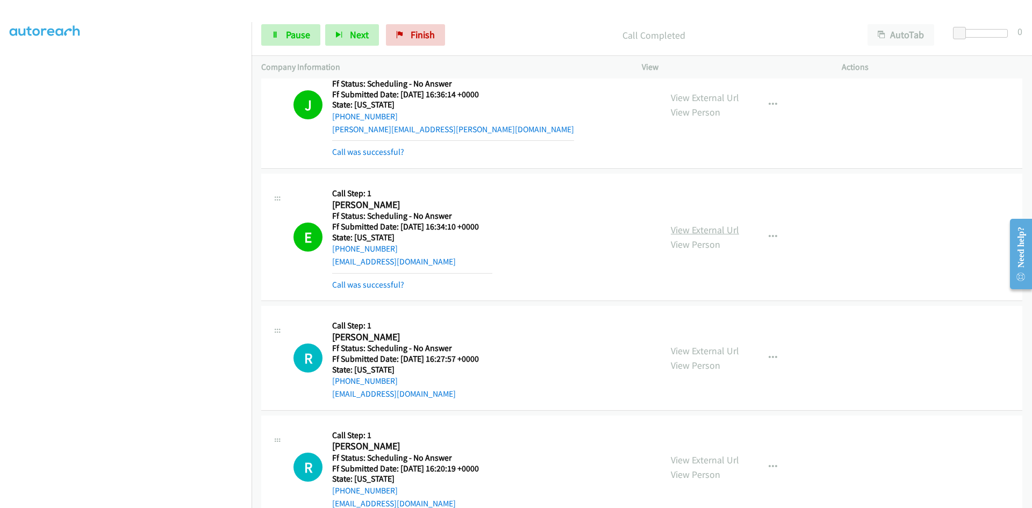
click at [685, 230] on link "View External Url" at bounding box center [705, 230] width 68 height 12
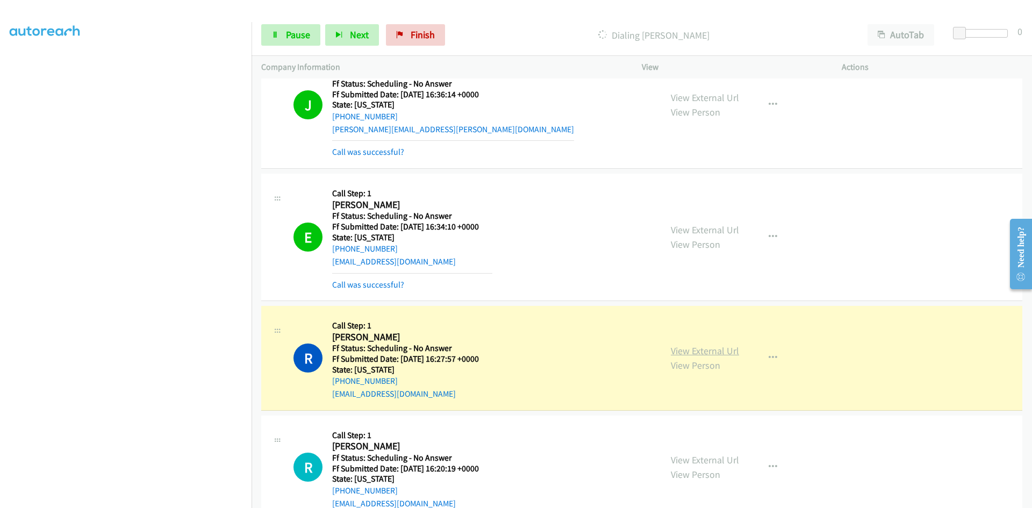
click at [683, 348] on link "View External Url" at bounding box center [705, 351] width 68 height 12
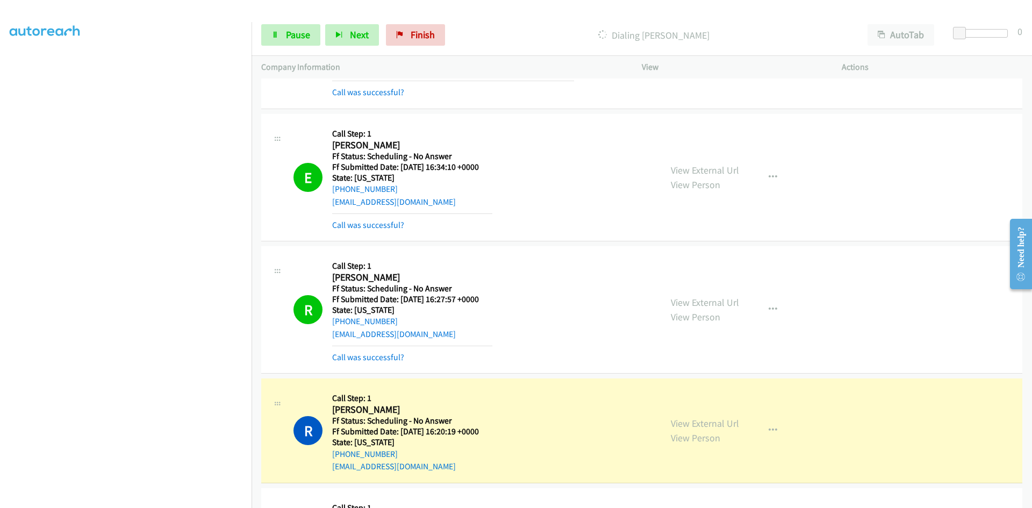
scroll to position [1290, 0]
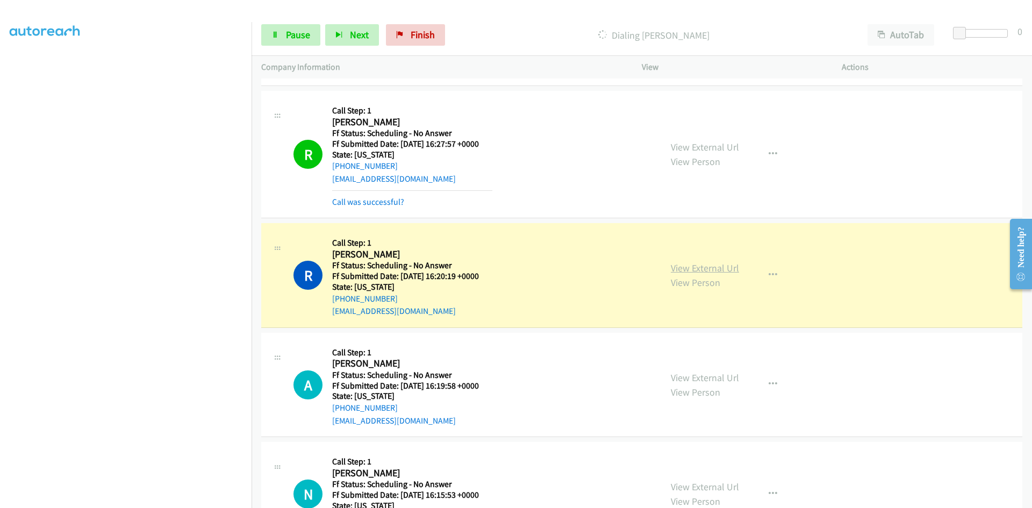
click at [686, 266] on link "View External Url" at bounding box center [705, 268] width 68 height 12
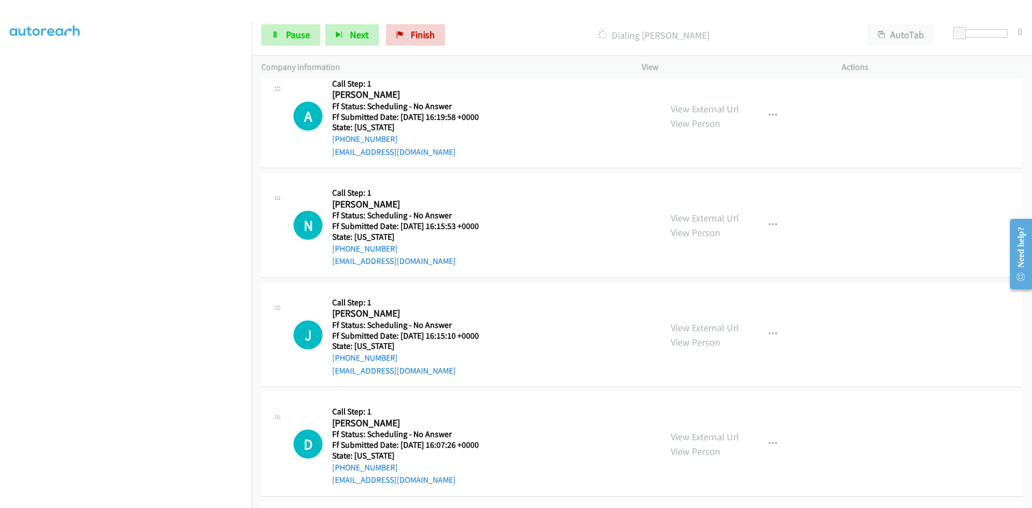
scroll to position [1582, 0]
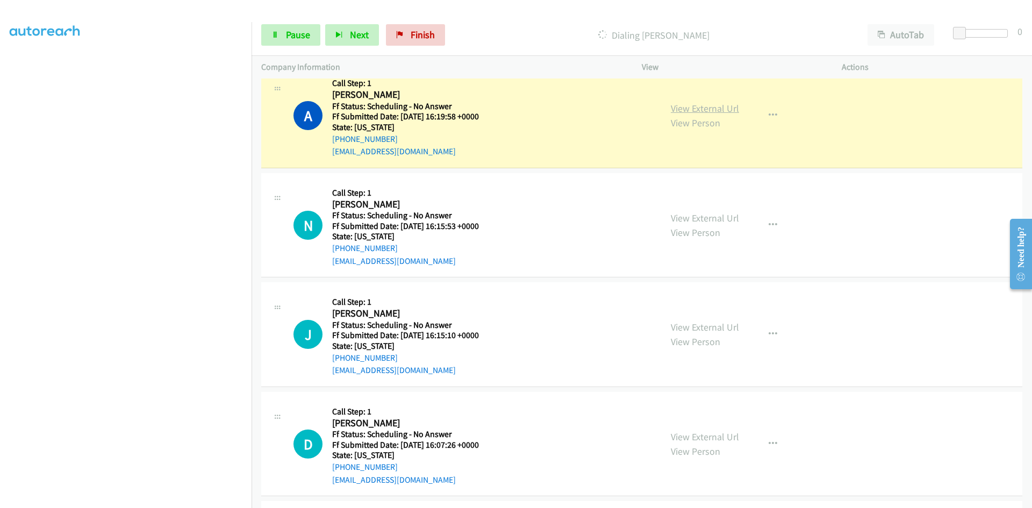
click at [695, 109] on link "View External Url" at bounding box center [705, 108] width 68 height 12
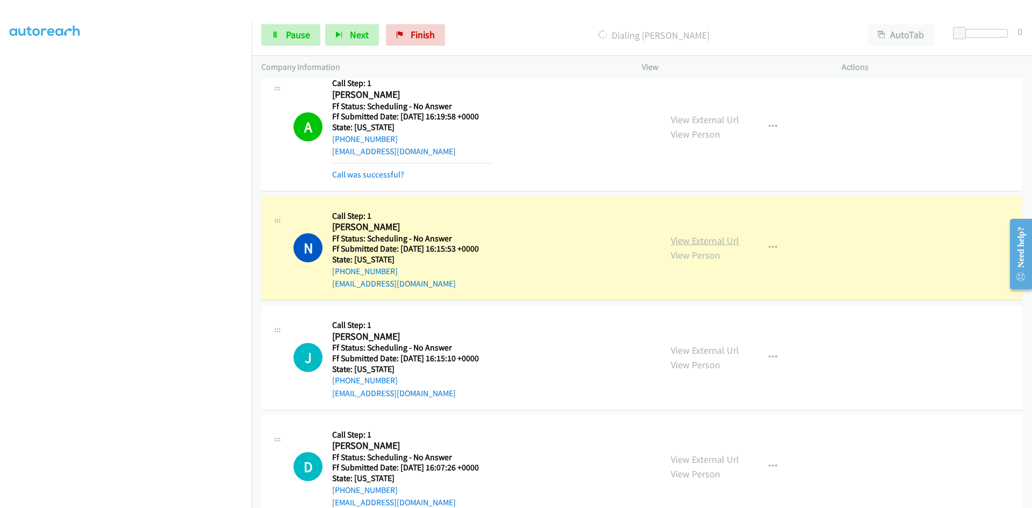
click at [677, 244] on link "View External Url" at bounding box center [705, 240] width 68 height 12
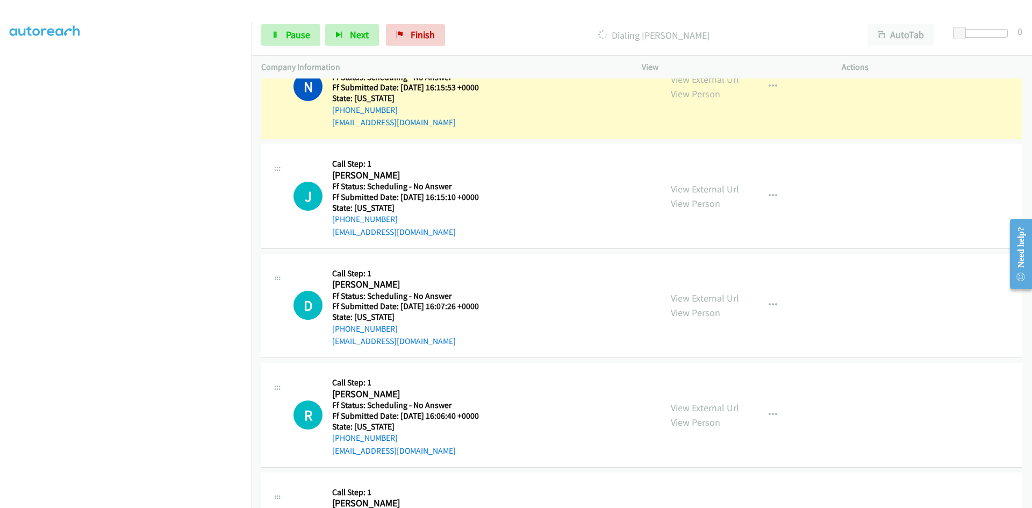
scroll to position [1797, 0]
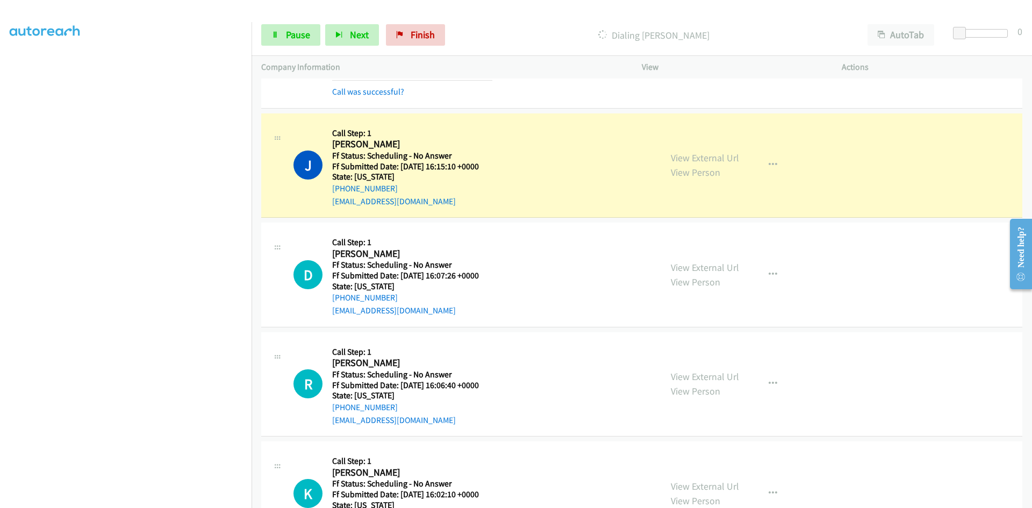
click at [783, 180] on div "View External Url View Person View External Url Email Schedule/Manage Callback …" at bounding box center [766, 165] width 210 height 85
click at [711, 156] on link "View External Url" at bounding box center [705, 158] width 68 height 12
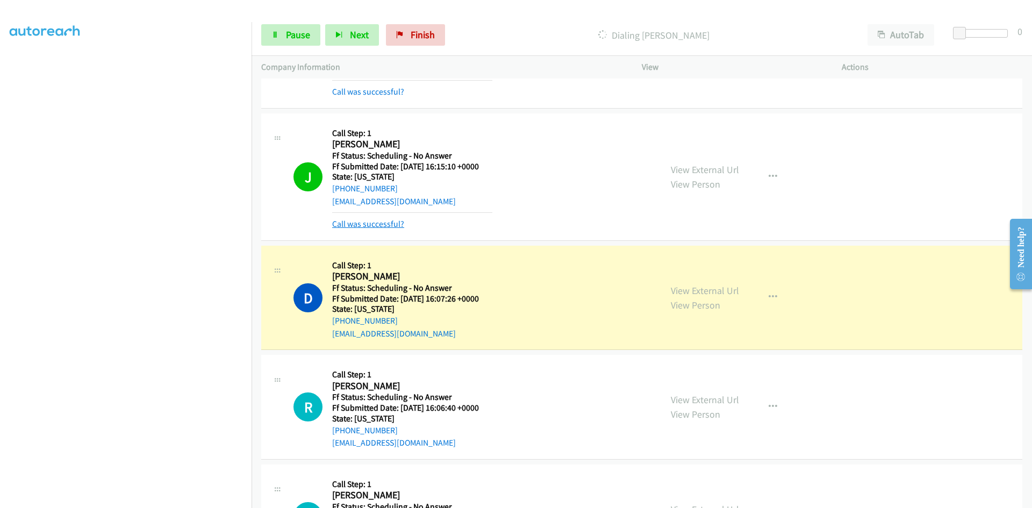
click at [387, 225] on link "Call was successful?" at bounding box center [368, 224] width 72 height 10
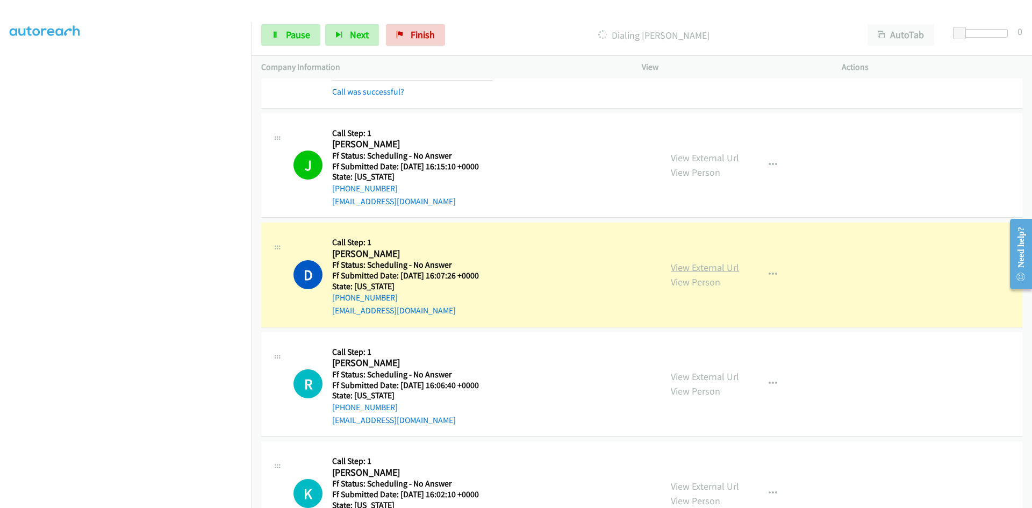
click at [682, 267] on link "View External Url" at bounding box center [705, 267] width 68 height 12
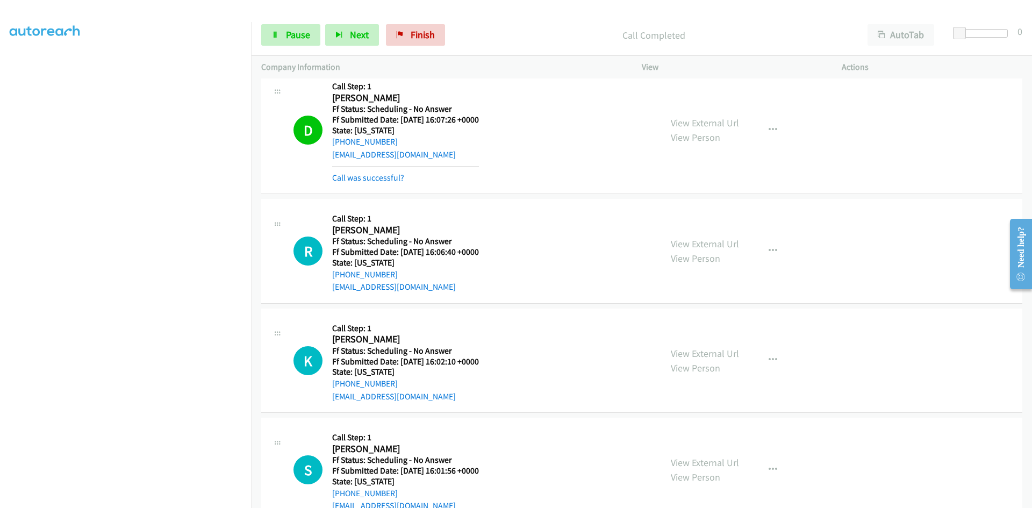
scroll to position [2012, 0]
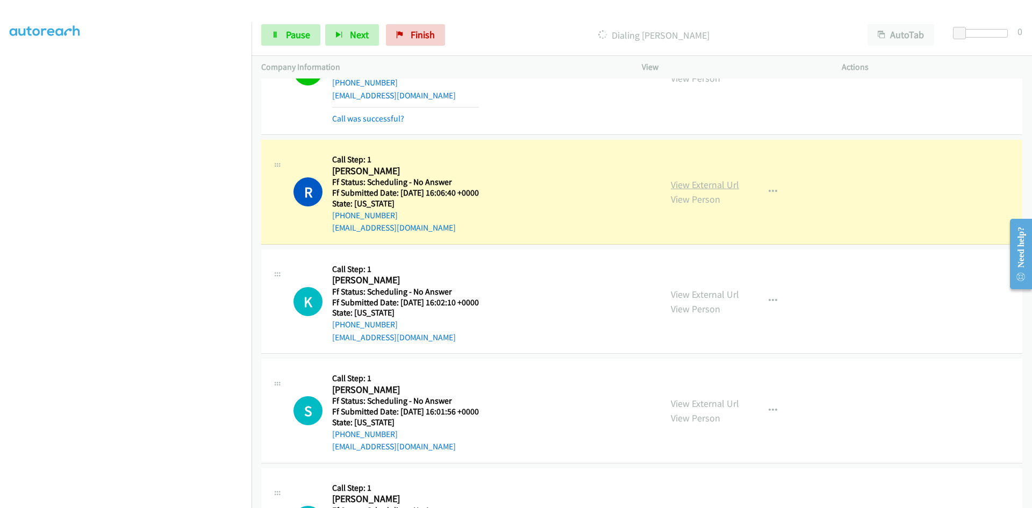
click at [699, 184] on link "View External Url" at bounding box center [705, 184] width 68 height 12
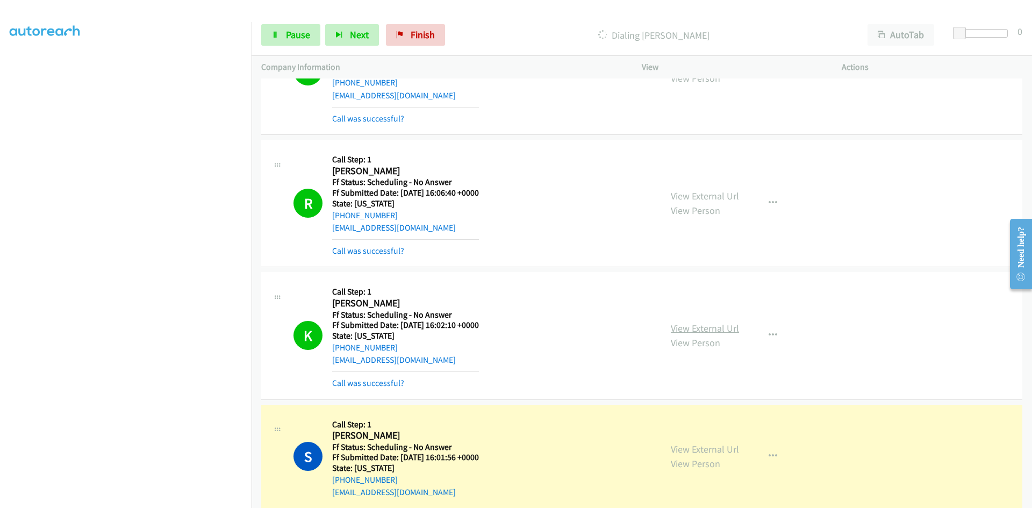
click at [712, 330] on link "View External Url" at bounding box center [705, 328] width 68 height 12
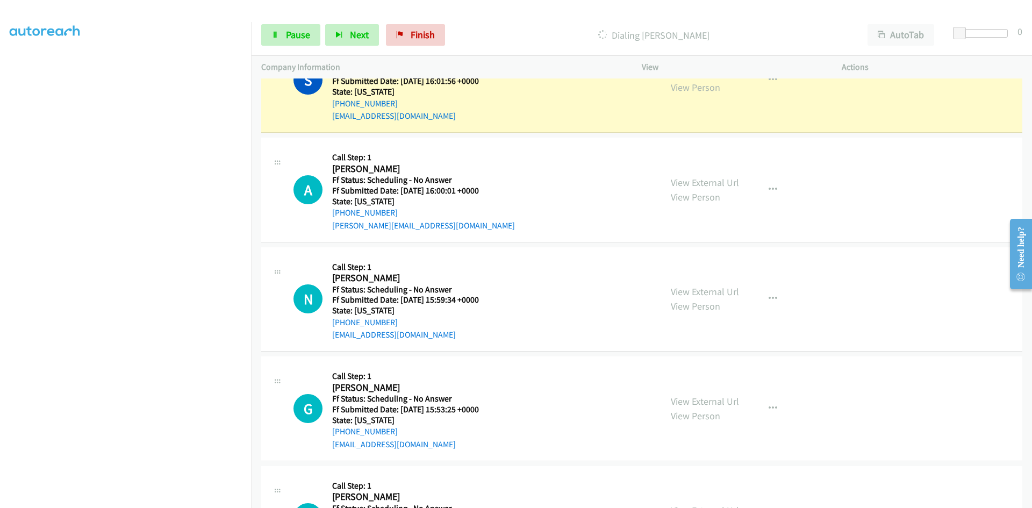
scroll to position [2335, 0]
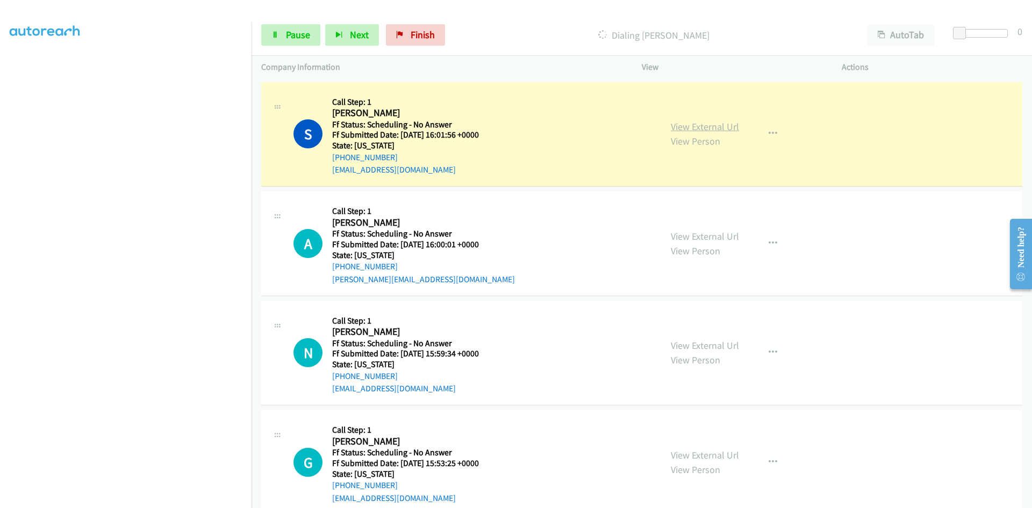
click at [680, 126] on link "View External Url" at bounding box center [705, 126] width 68 height 12
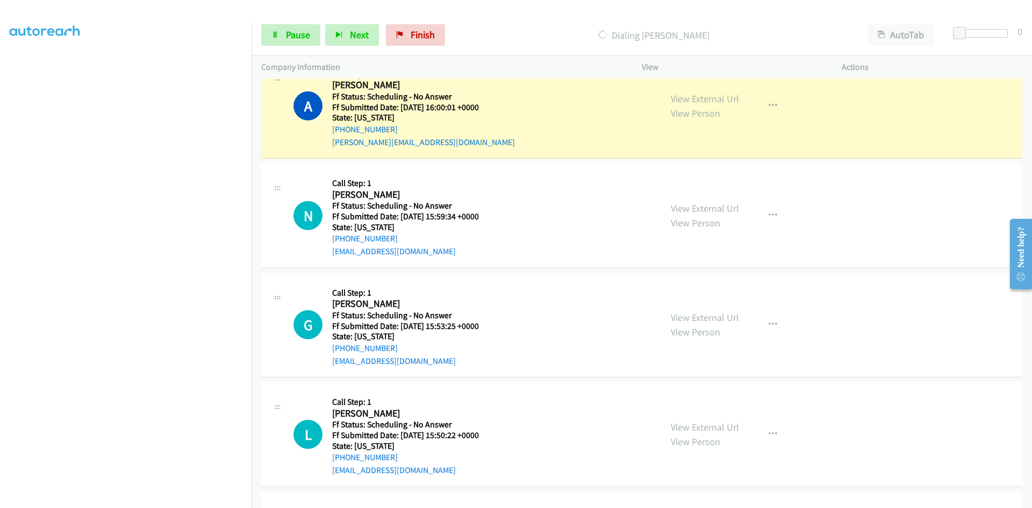
scroll to position [2496, 0]
click at [698, 94] on link "View External Url" at bounding box center [705, 97] width 68 height 12
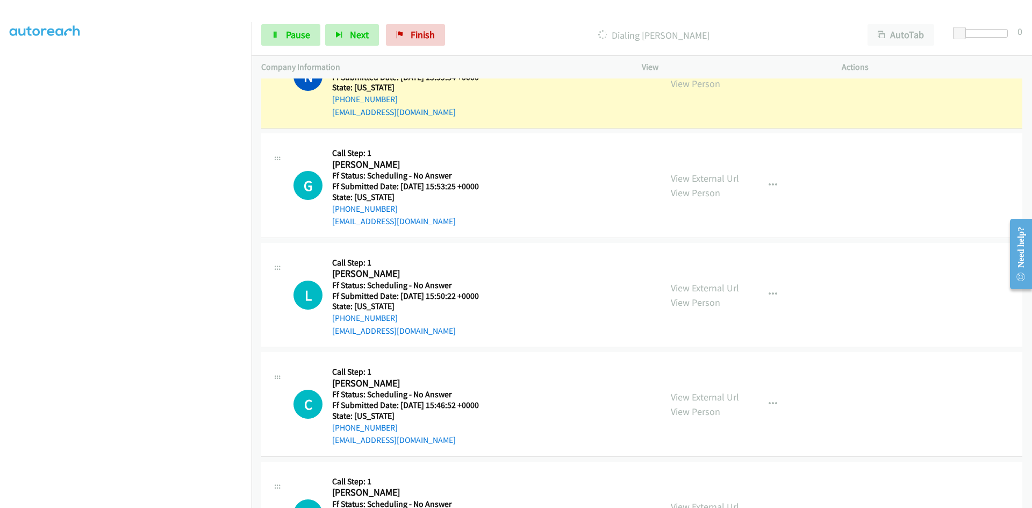
scroll to position [2603, 0]
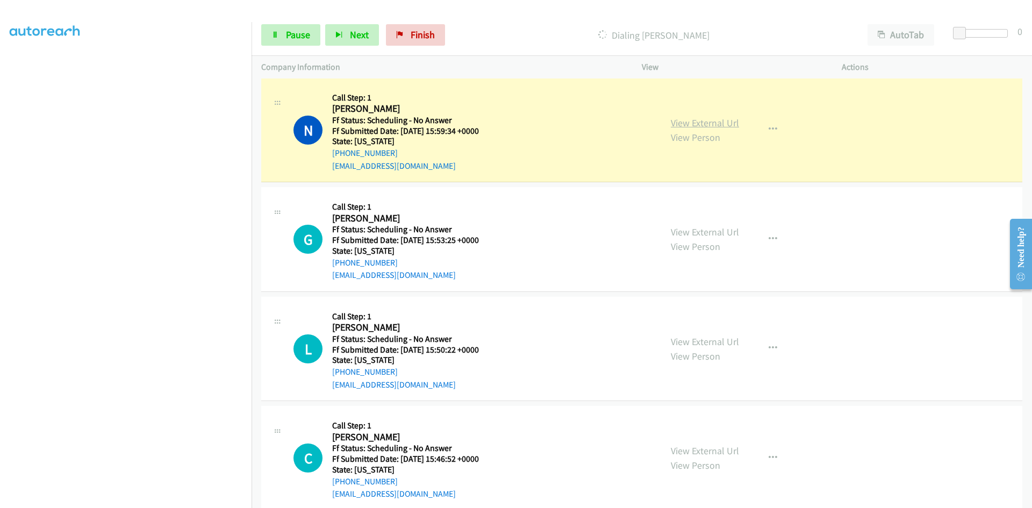
click at [695, 123] on link "View External Url" at bounding box center [705, 123] width 68 height 12
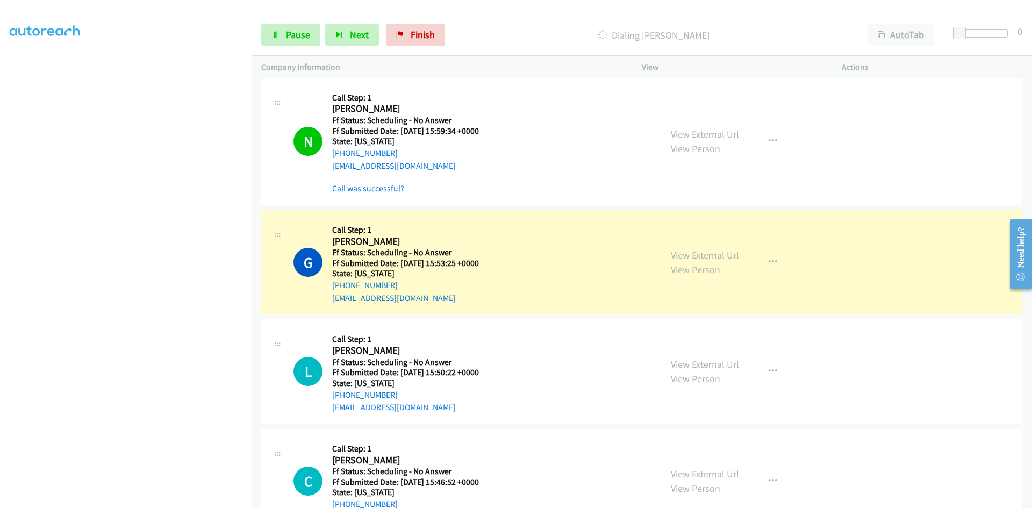
click at [385, 189] on link "Call was successful?" at bounding box center [368, 188] width 72 height 10
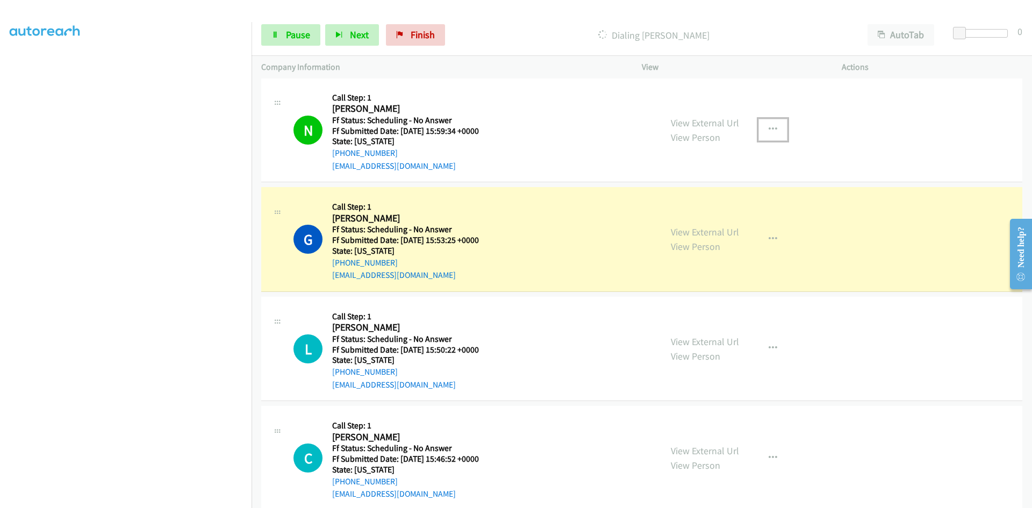
click at [769, 126] on icon "button" at bounding box center [773, 129] width 9 height 9
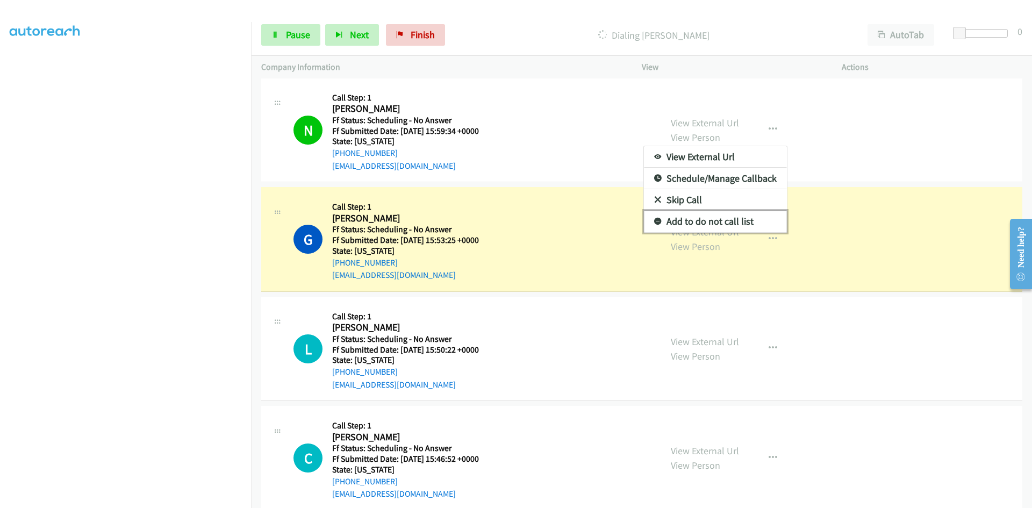
click at [692, 222] on link "Add to do not call list" at bounding box center [715, 222] width 143 height 22
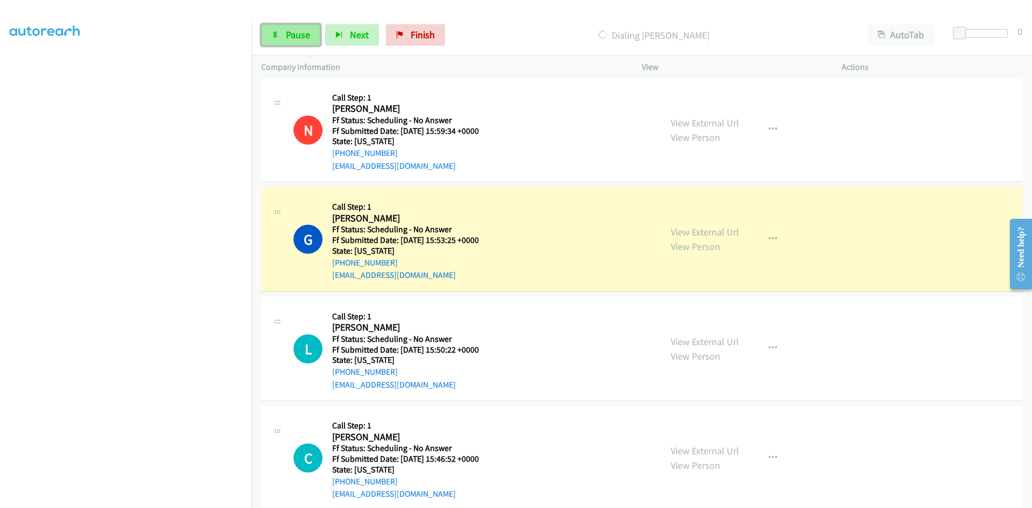
click at [303, 33] on span "Pause" at bounding box center [298, 34] width 24 height 12
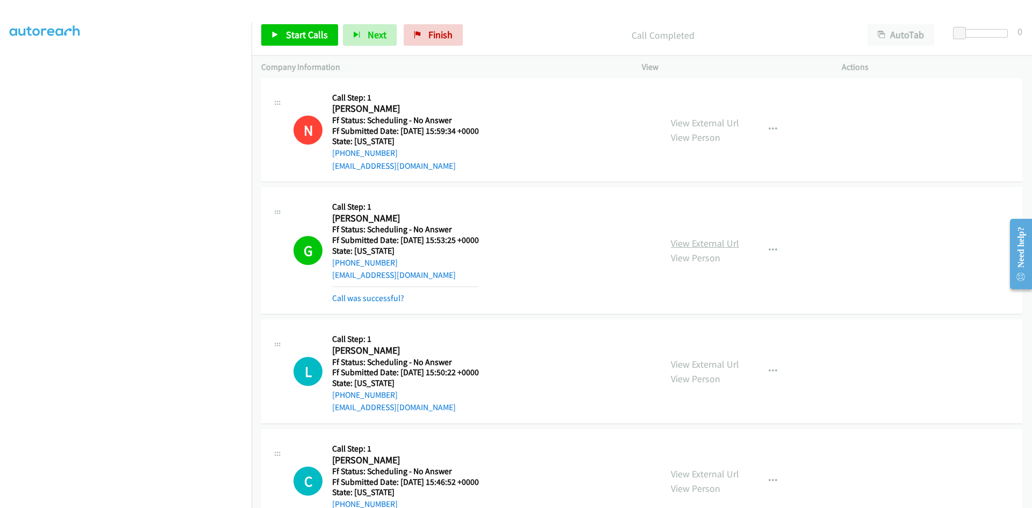
click at [692, 242] on link "View External Url" at bounding box center [705, 243] width 68 height 12
click at [311, 35] on span "Start Calls" at bounding box center [307, 34] width 42 height 12
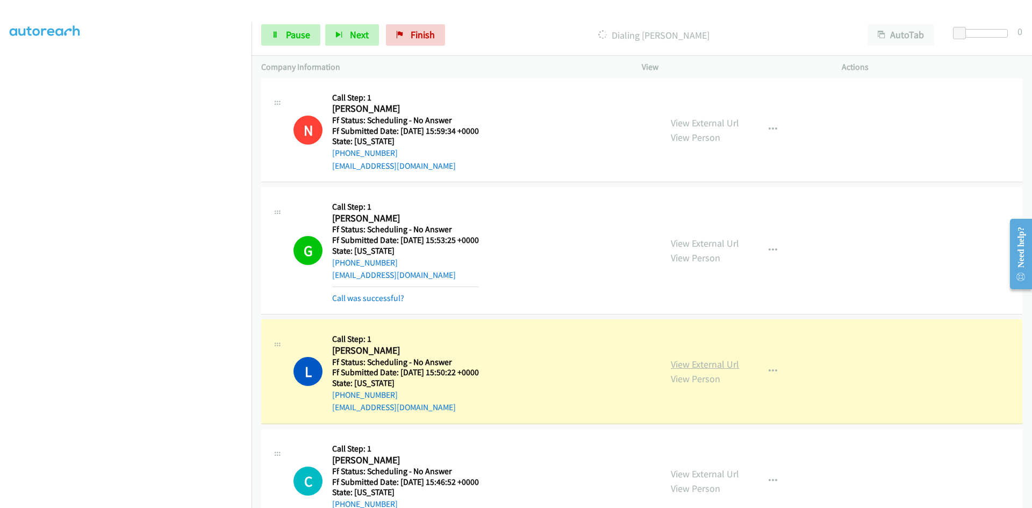
click at [682, 363] on link "View External Url" at bounding box center [705, 364] width 68 height 12
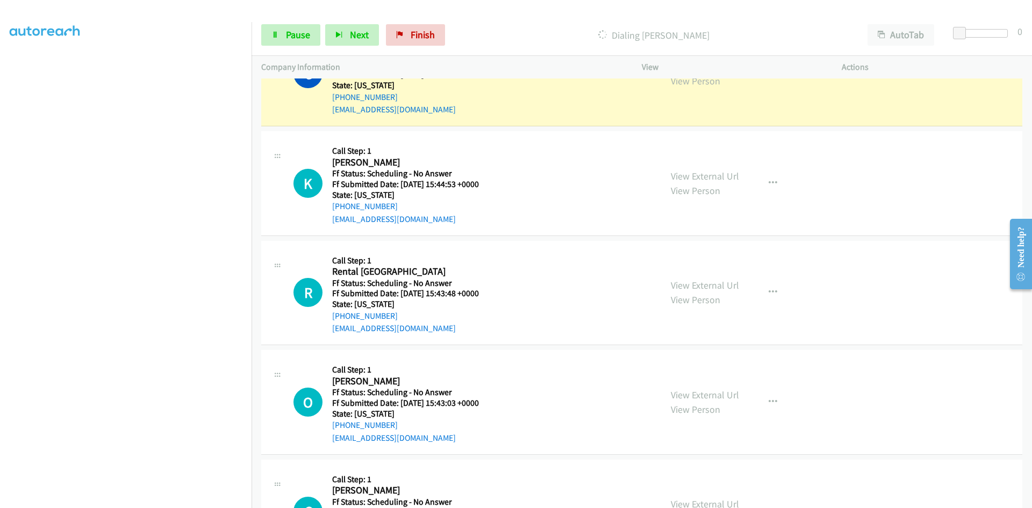
scroll to position [2980, 0]
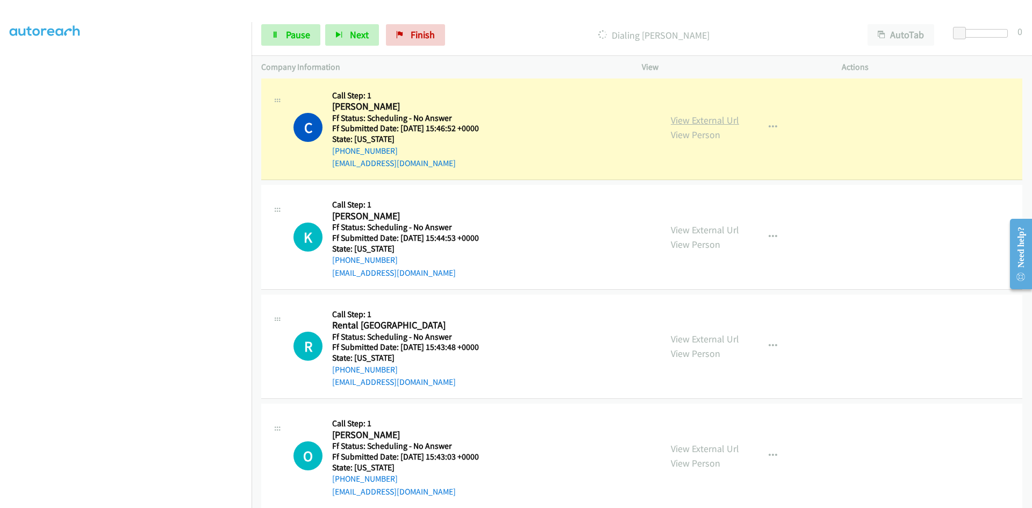
click at [728, 119] on link "View External Url" at bounding box center [705, 120] width 68 height 12
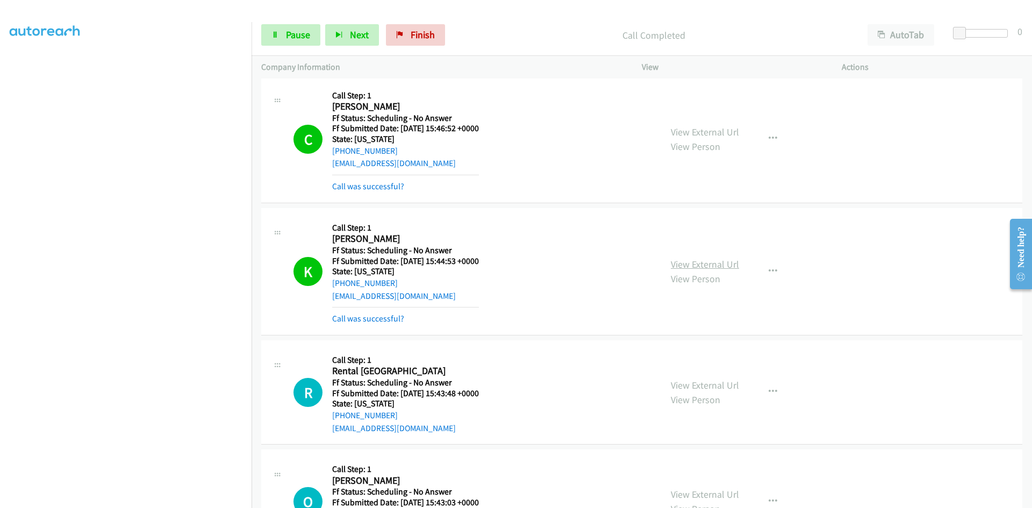
click at [681, 263] on link "View External Url" at bounding box center [705, 264] width 68 height 12
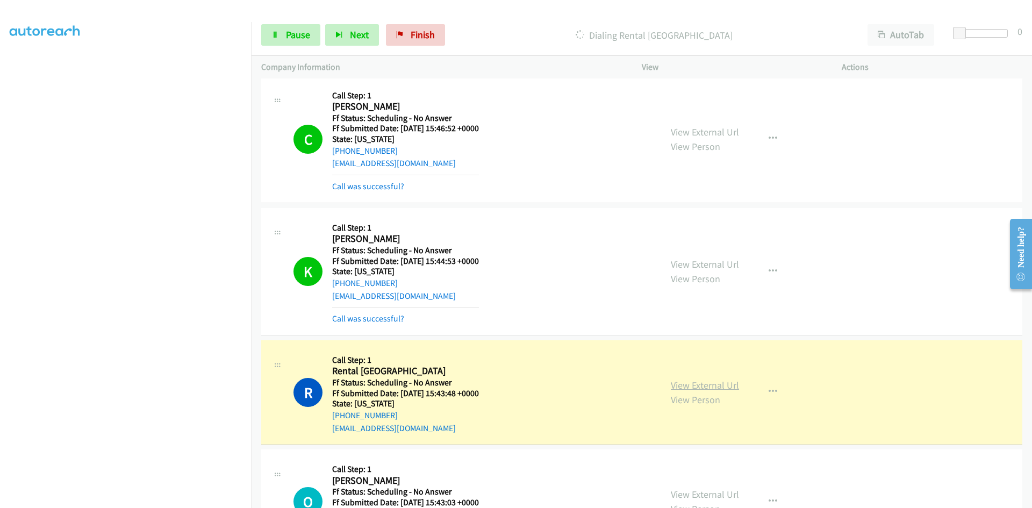
click at [701, 389] on link "View External Url" at bounding box center [705, 385] width 68 height 12
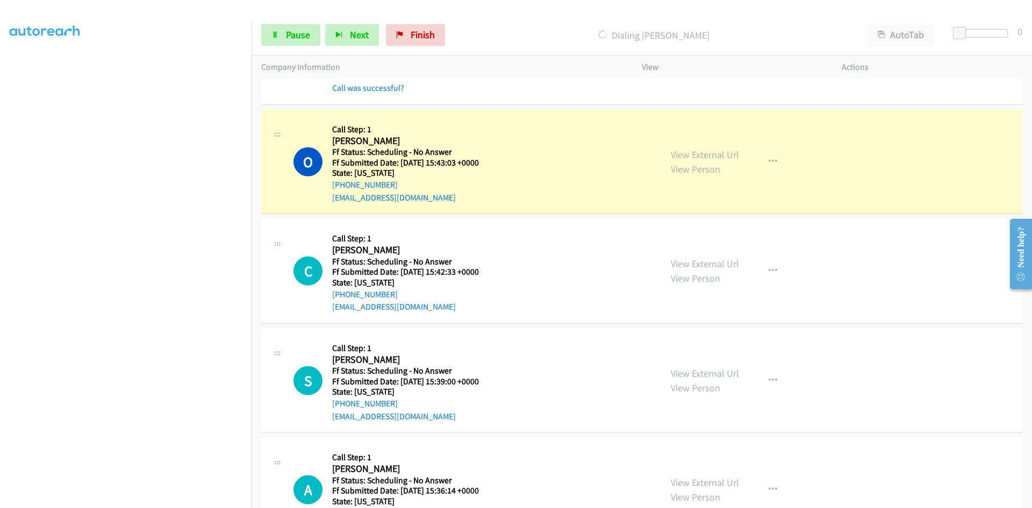
scroll to position [3356, 0]
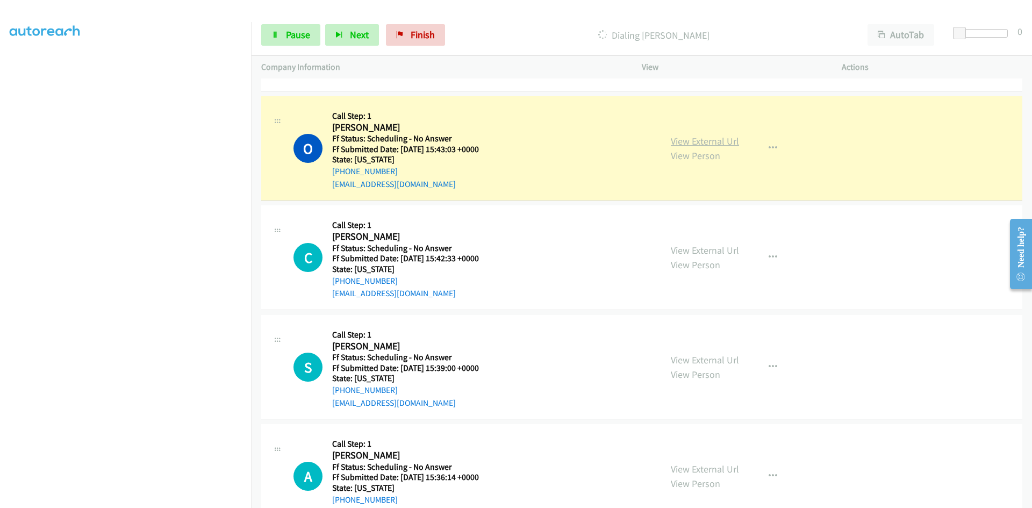
click at [699, 141] on link "View External Url" at bounding box center [705, 141] width 68 height 12
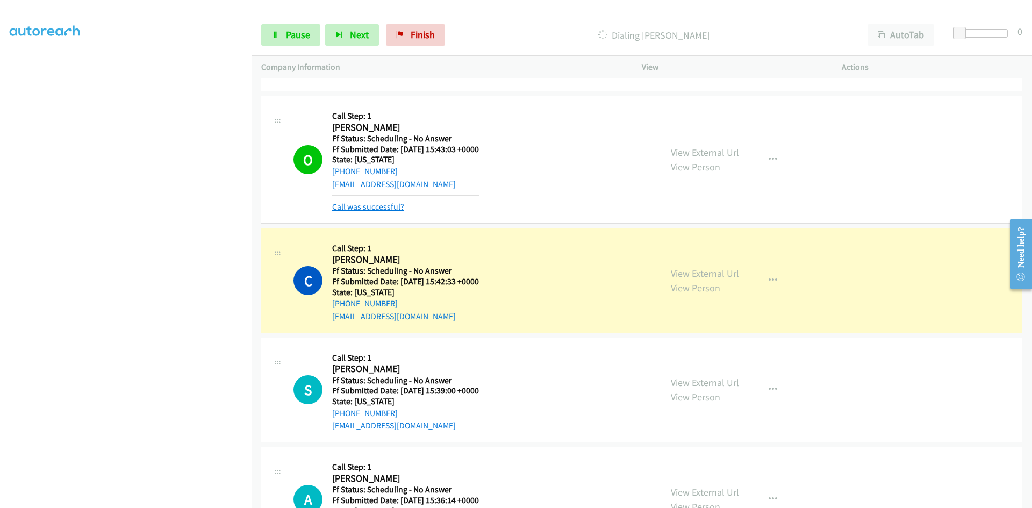
click at [362, 207] on link "Call was successful?" at bounding box center [368, 207] width 72 height 10
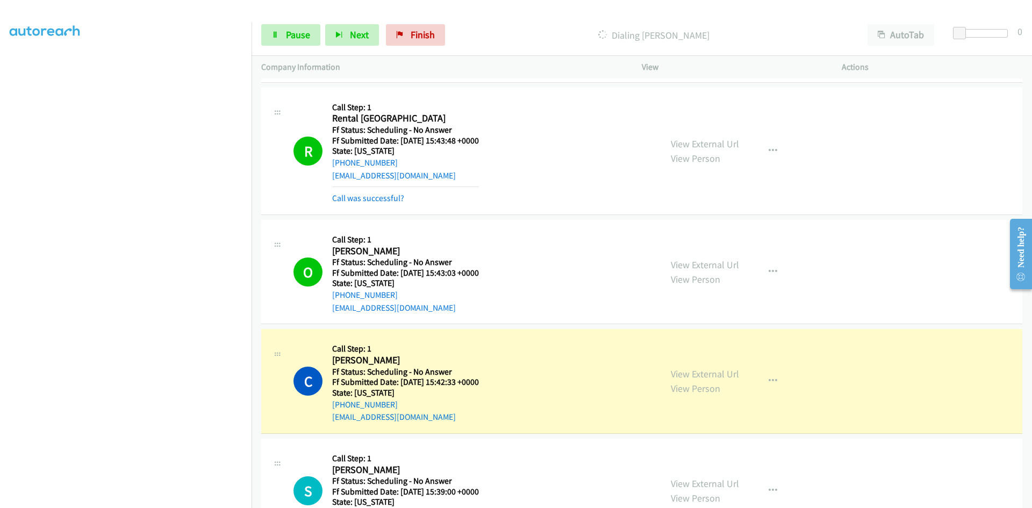
scroll to position [3195, 0]
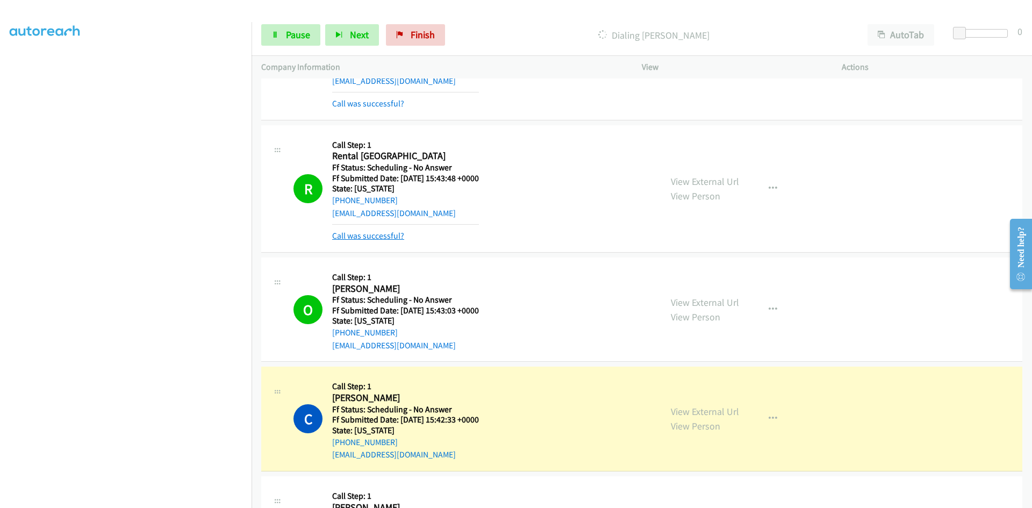
click at [367, 237] on link "Call was successful?" at bounding box center [368, 236] width 72 height 10
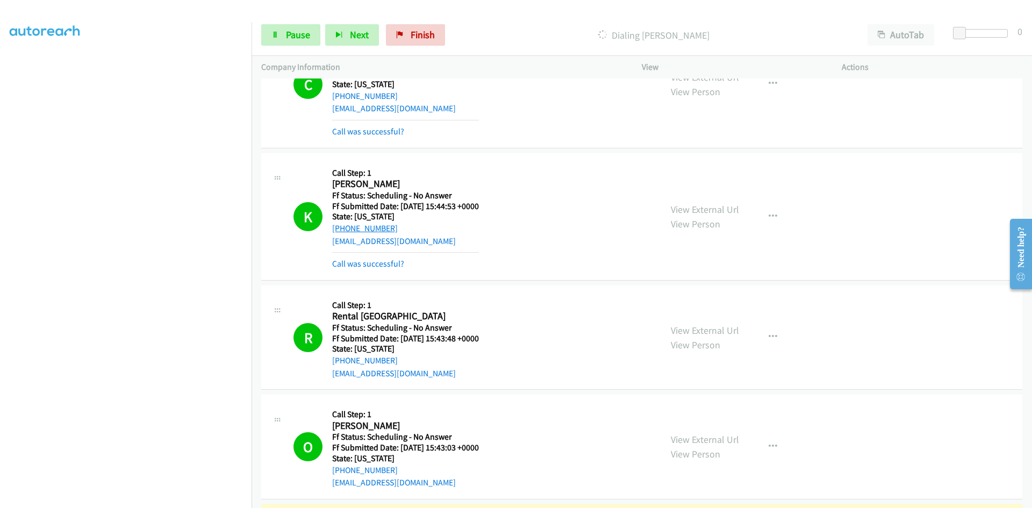
scroll to position [3033, 0]
click at [361, 268] on link "Call was successful?" at bounding box center [368, 265] width 72 height 10
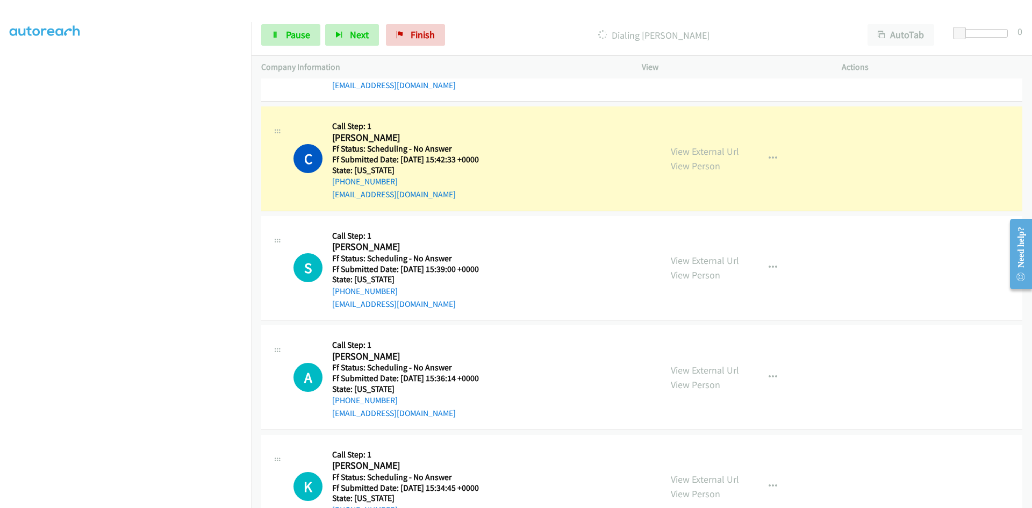
scroll to position [3410, 0]
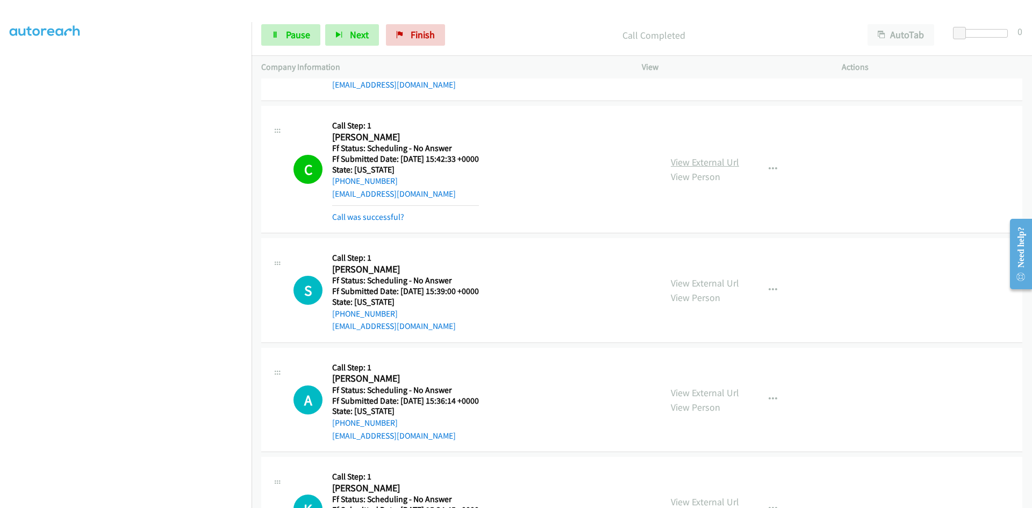
click at [717, 160] on link "View External Url" at bounding box center [705, 162] width 68 height 12
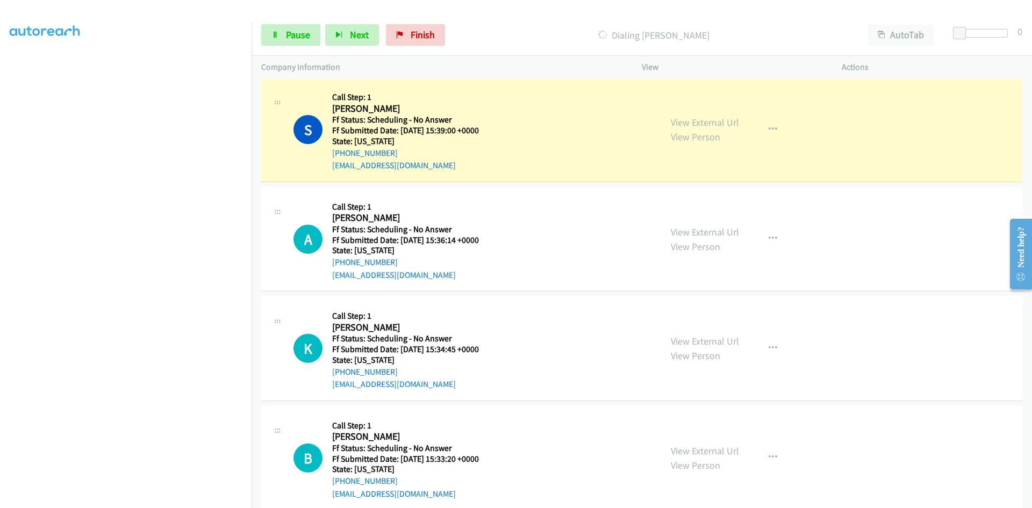
scroll to position [3571, 0]
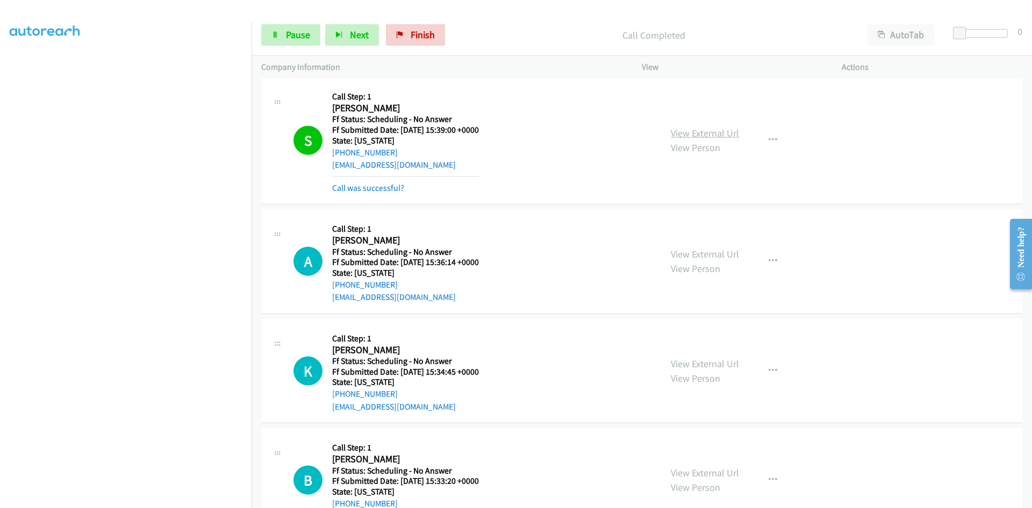
click at [680, 133] on link "View External Url" at bounding box center [705, 133] width 68 height 12
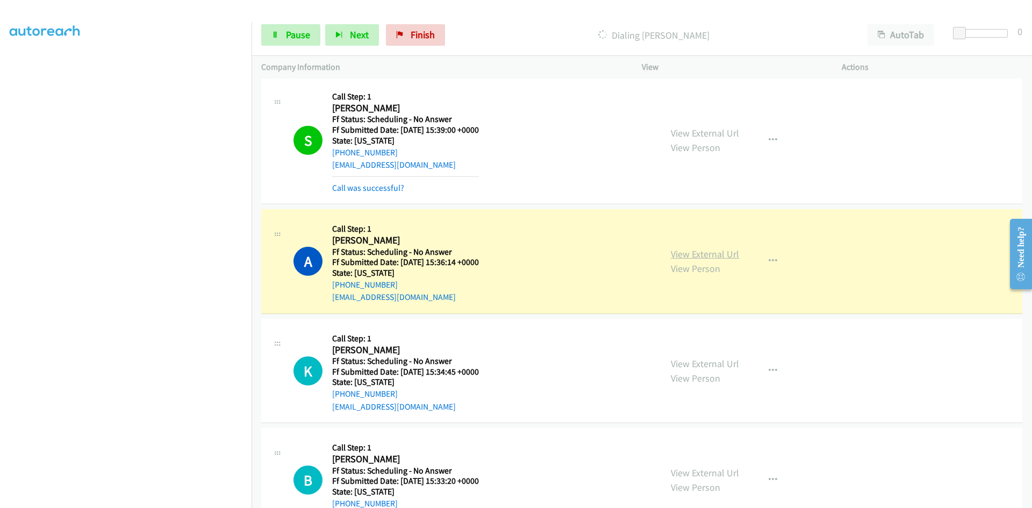
click at [676, 254] on link "View External Url" at bounding box center [705, 254] width 68 height 12
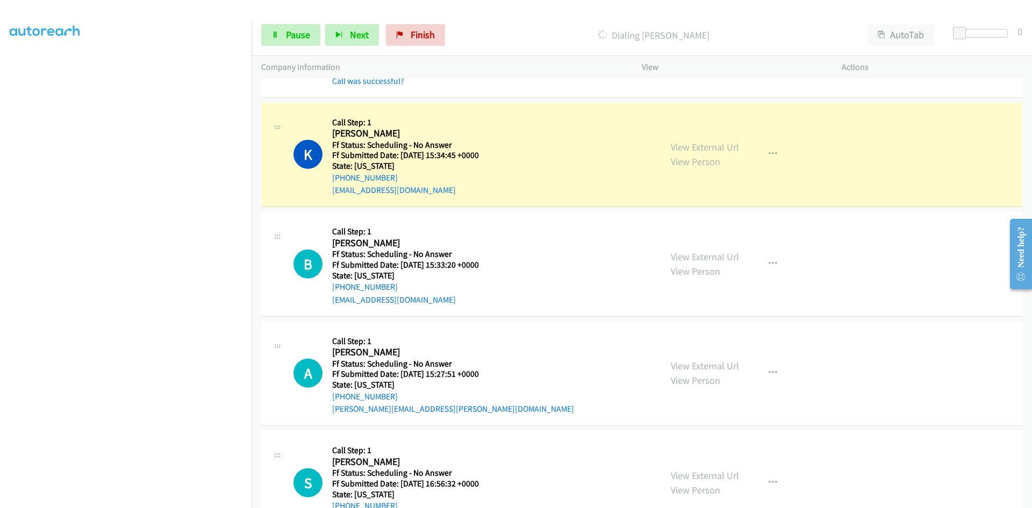
scroll to position [3840, 0]
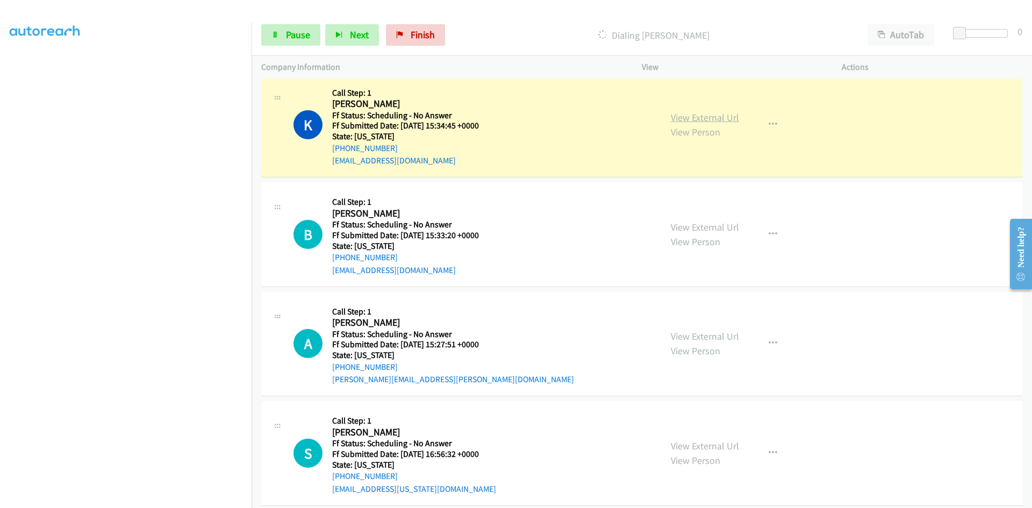
click at [729, 119] on link "View External Url" at bounding box center [705, 117] width 68 height 12
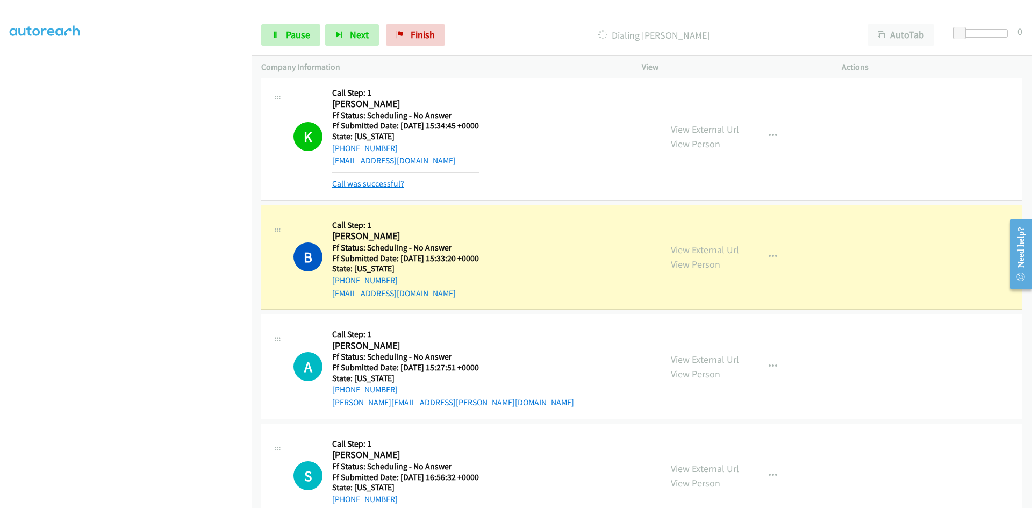
click at [378, 183] on link "Call was successful?" at bounding box center [368, 183] width 72 height 10
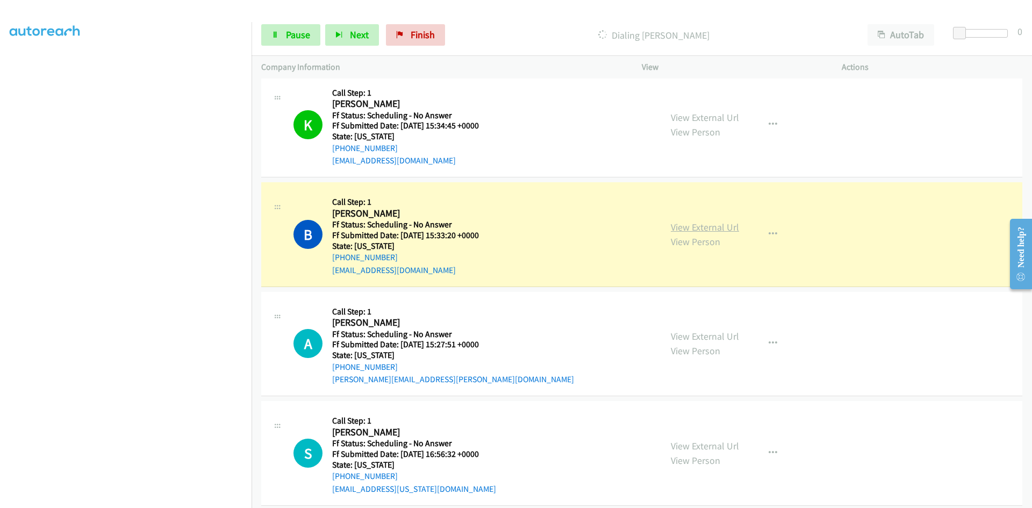
click at [682, 224] on link "View External Url" at bounding box center [705, 227] width 68 height 12
click at [687, 115] on link "View External Url" at bounding box center [705, 117] width 68 height 12
click at [690, 228] on link "View External Url" at bounding box center [705, 227] width 68 height 12
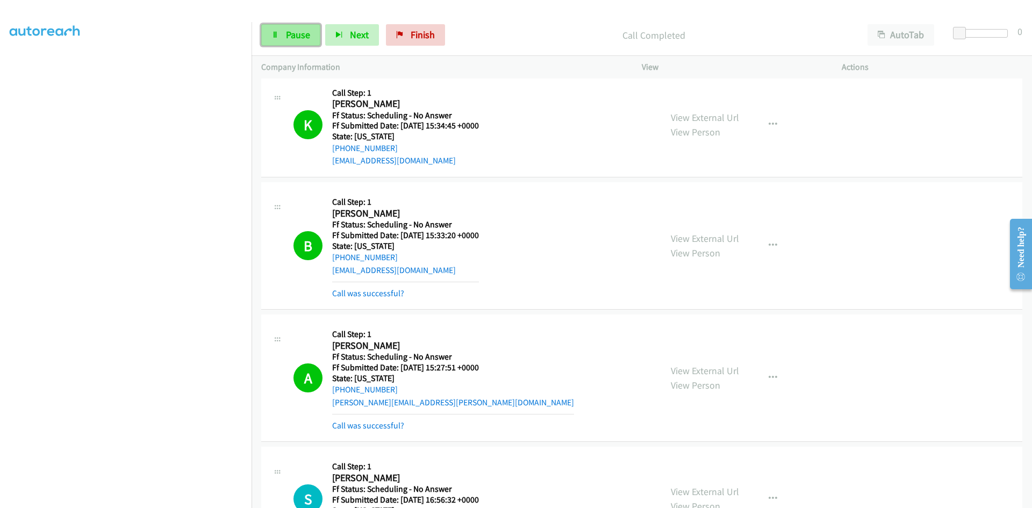
click at [299, 29] on span "Pause" at bounding box center [298, 34] width 24 height 12
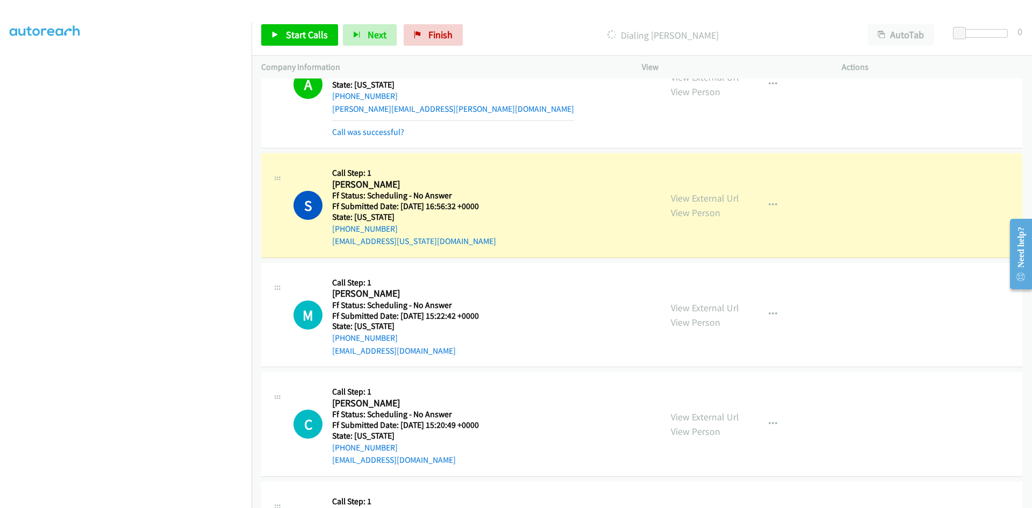
scroll to position [4109, 0]
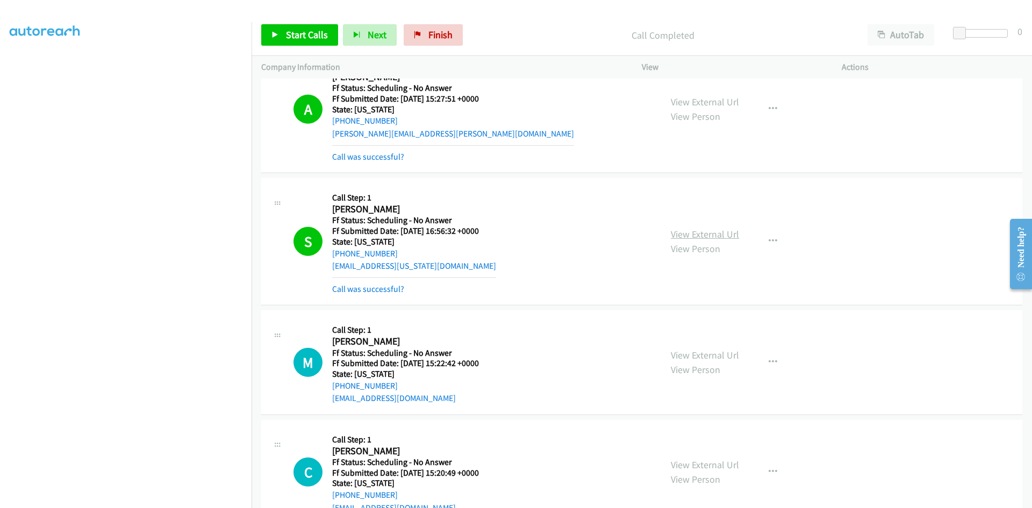
click at [685, 234] on link "View External Url" at bounding box center [705, 234] width 68 height 12
drag, startPoint x: 438, startPoint y: 34, endPoint x: 560, endPoint y: 52, distance: 123.8
click at [438, 34] on span "Finish" at bounding box center [440, 34] width 24 height 12
